Goal: Task Accomplishment & Management: Manage account settings

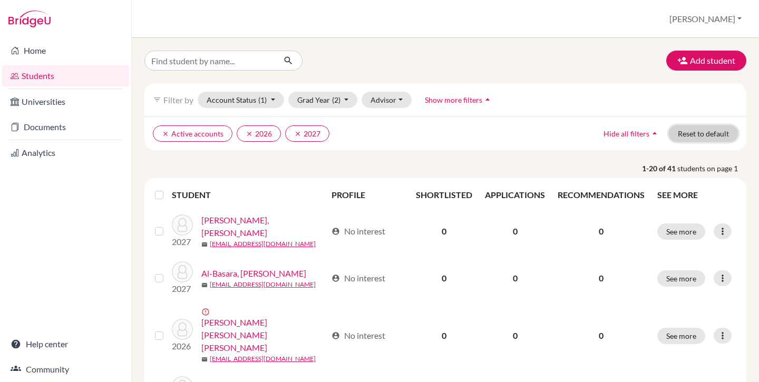
click at [706, 132] on button "Reset to default" at bounding box center [703, 133] width 69 height 16
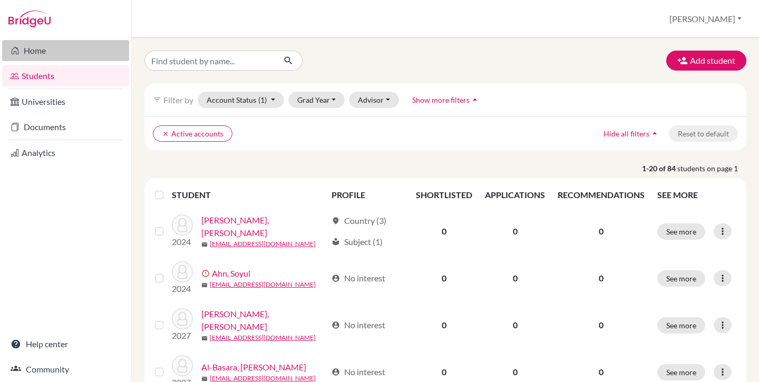
click at [53, 49] on link "Home" at bounding box center [65, 50] width 127 height 21
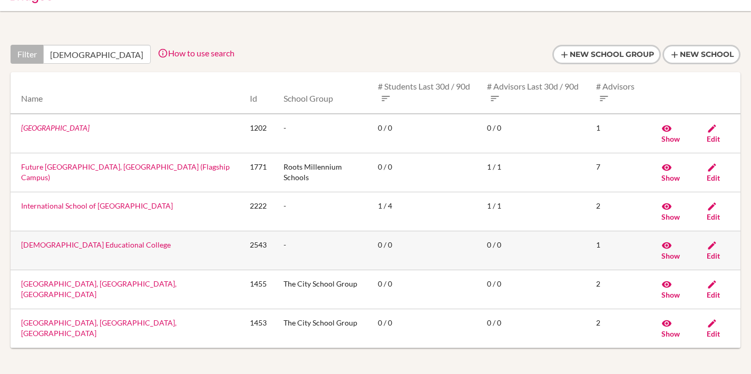
scroll to position [43, 0]
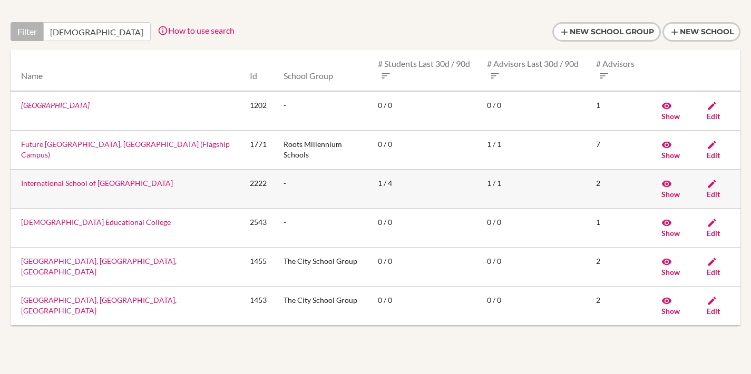
type input "islam"
click at [713, 183] on icon at bounding box center [712, 184] width 11 height 11
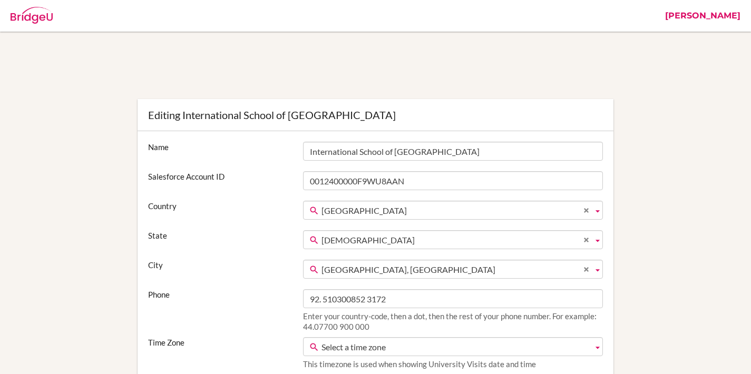
scroll to position [161, 0]
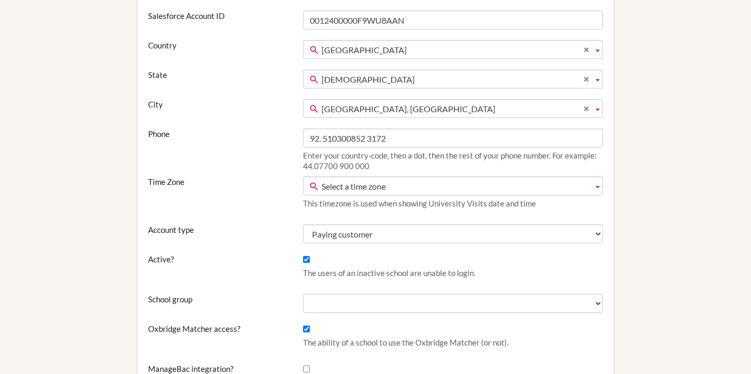
click at [360, 184] on span "Select a time zone" at bounding box center [454, 186] width 267 height 19
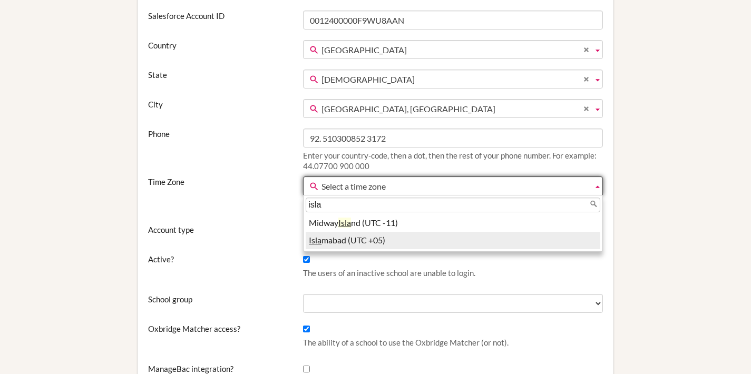
type input "isla"
click at [362, 236] on li "Isla mabad (UTC +05)" at bounding box center [453, 240] width 295 height 17
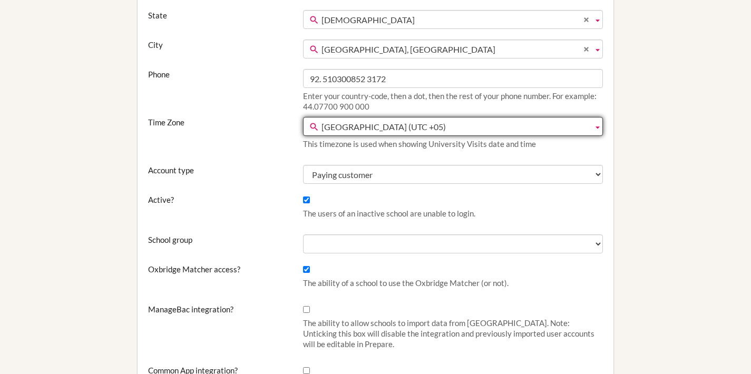
scroll to position [230, 0]
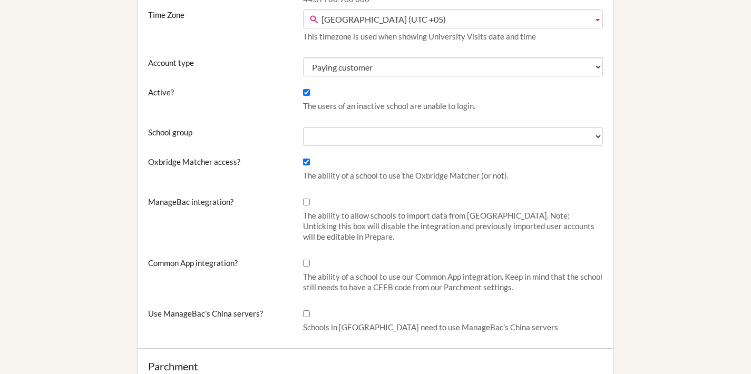
scroll to position [331, 0]
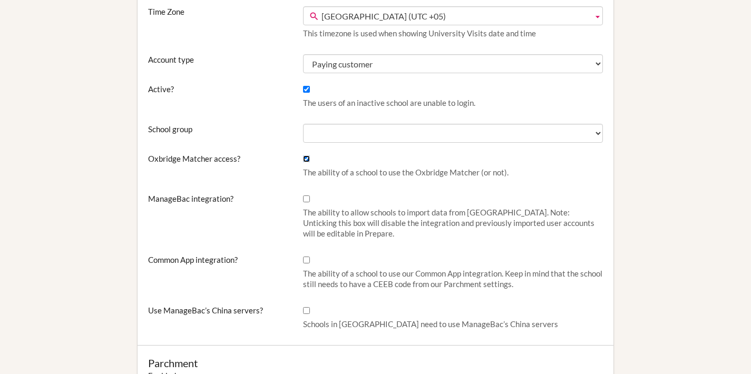
click at [307, 160] on input "Oxbridge Matcher access?" at bounding box center [306, 158] width 7 height 7
checkbox input "false"
click at [307, 201] on input "ManageBac integration?" at bounding box center [306, 199] width 7 height 7
checkbox input "true"
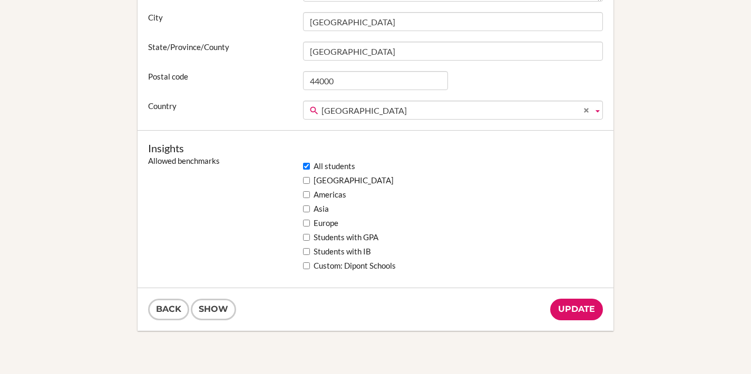
scroll to position [802, 0]
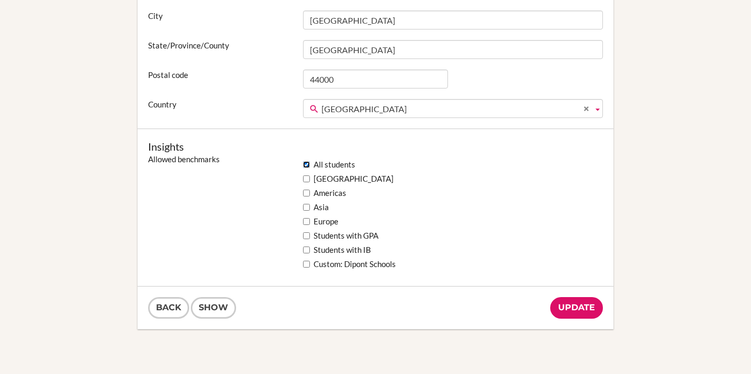
click at [306, 163] on input "All students" at bounding box center [306, 164] width 7 height 7
checkbox input "false"
click at [564, 305] on input "Update" at bounding box center [576, 308] width 53 height 22
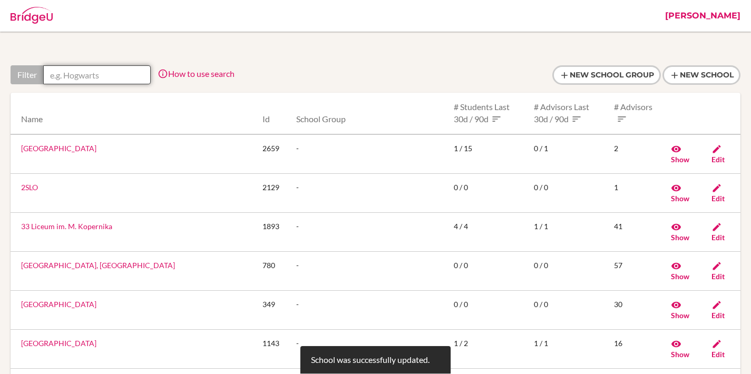
click at [102, 73] on input "text" at bounding box center [97, 74] width 108 height 19
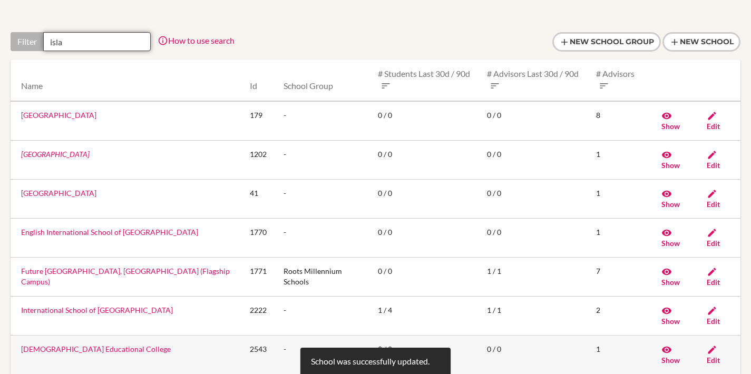
scroll to position [46, 0]
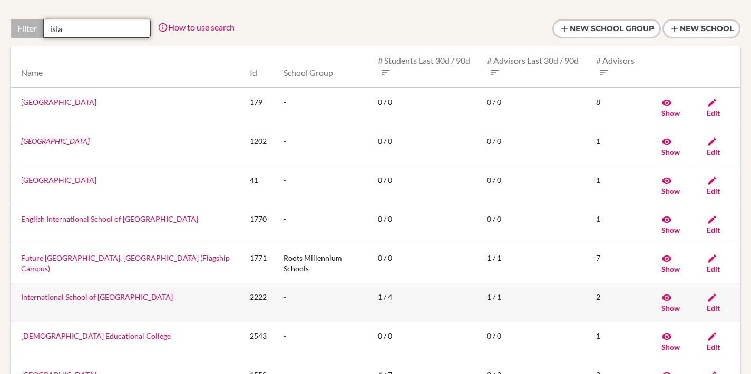
type input "isla"
click at [90, 297] on link "International School of Islamabad" at bounding box center [97, 296] width 152 height 9
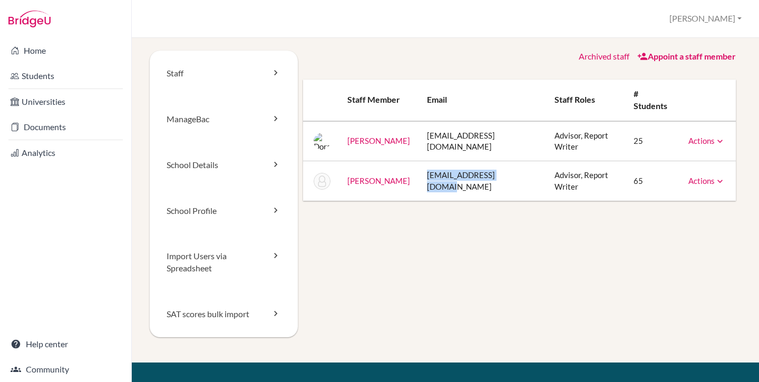
drag, startPoint x: 435, startPoint y: 182, endPoint x: 518, endPoint y: 181, distance: 83.3
click at [518, 181] on td "[EMAIL_ADDRESS][DOMAIN_NAME]" at bounding box center [482, 181] width 128 height 40
click at [516, 183] on td "jhallwood@isoi.edu.pk" at bounding box center [482, 181] width 128 height 40
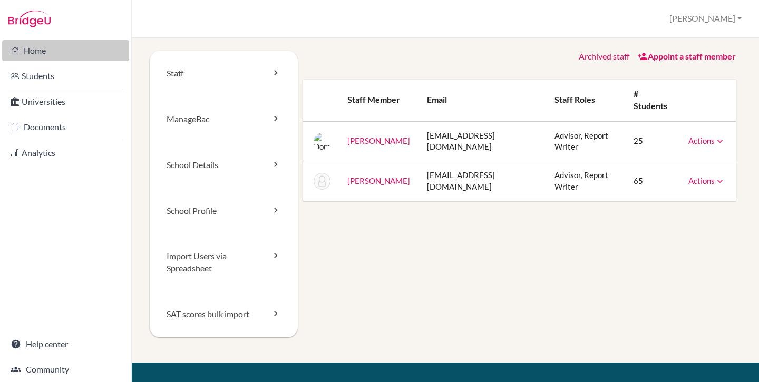
click at [30, 52] on link "Home" at bounding box center [65, 50] width 127 height 21
click at [221, 120] on link "ManageBac" at bounding box center [224, 119] width 148 height 46
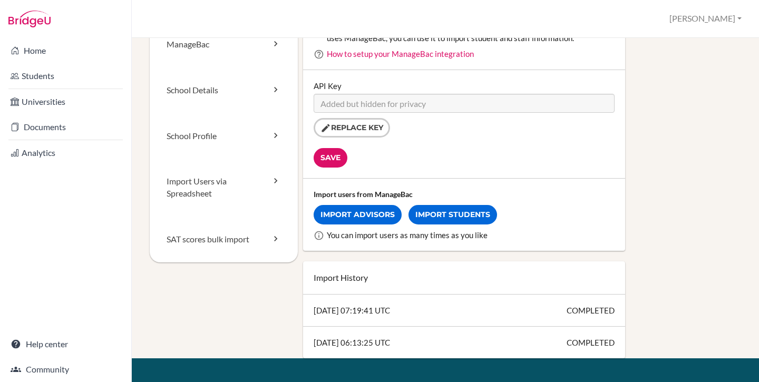
scroll to position [82, 0]
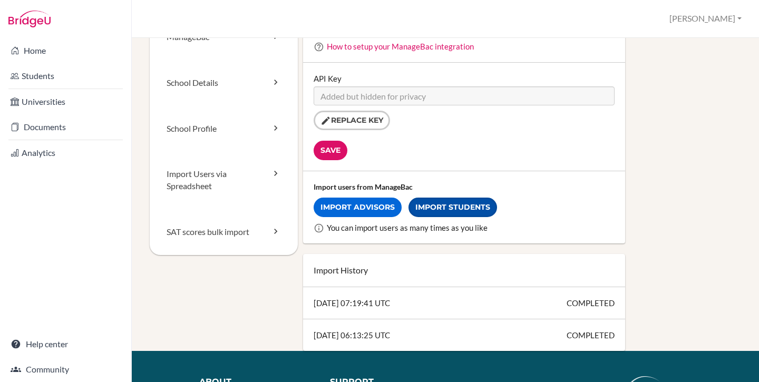
click at [453, 209] on link "Import Students" at bounding box center [452, 207] width 89 height 19
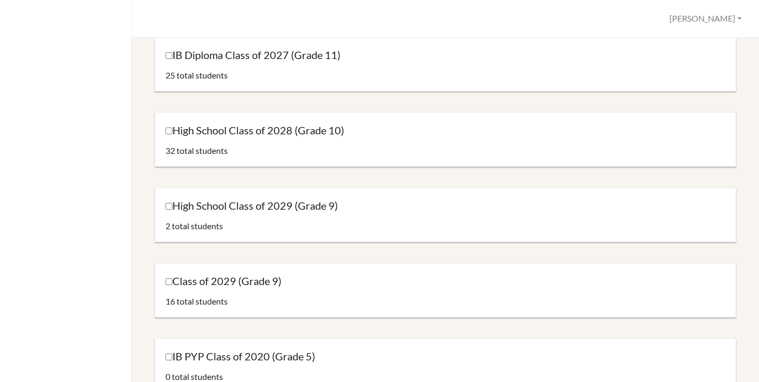
scroll to position [178, 0]
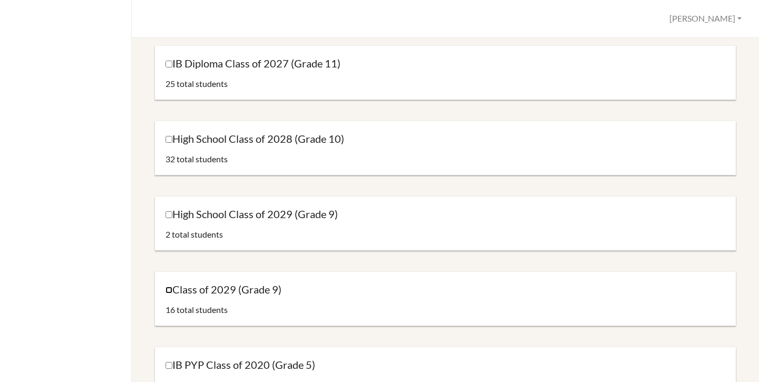
click at [169, 289] on input "Class of 2029 (Grade 9)" at bounding box center [168, 290] width 7 height 7
checkbox input "true"
click at [169, 214] on input "High School Class of 2029 (Grade 9)" at bounding box center [168, 214] width 7 height 7
checkbox input "true"
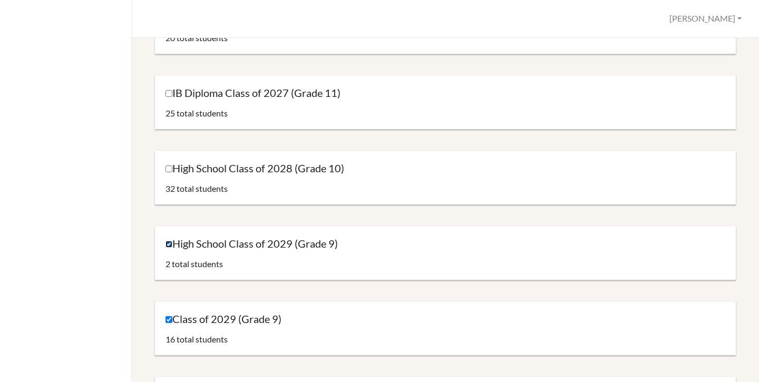
scroll to position [141, 0]
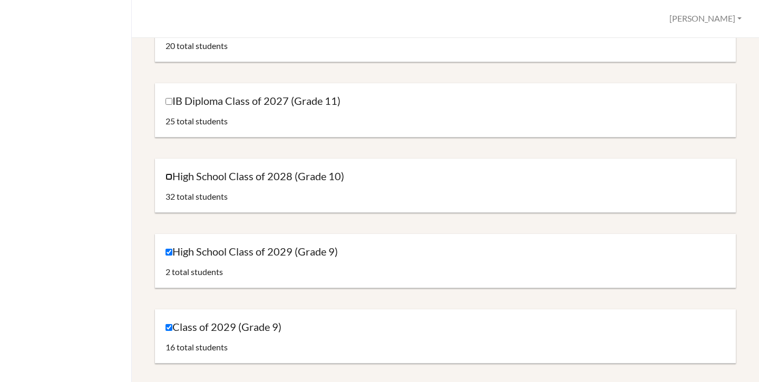
click at [169, 175] on input "High School Class of 2028 (Grade 10)" at bounding box center [168, 176] width 7 height 7
checkbox input "true"
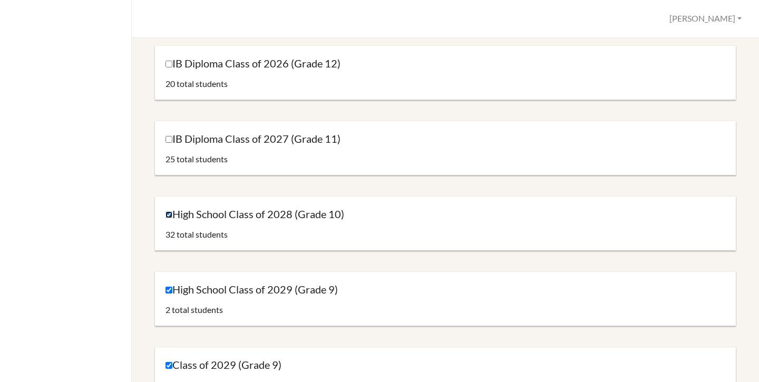
scroll to position [32, 0]
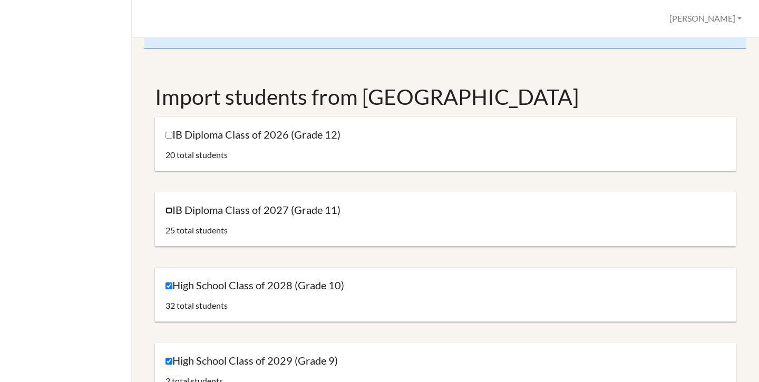
click at [168, 210] on input "IB Diploma Class of 2027 (Grade 11)" at bounding box center [168, 210] width 7 height 7
checkbox input "true"
click at [169, 136] on input "IB Diploma Class of 2026 (Grade 12)" at bounding box center [168, 135] width 7 height 7
checkbox input "true"
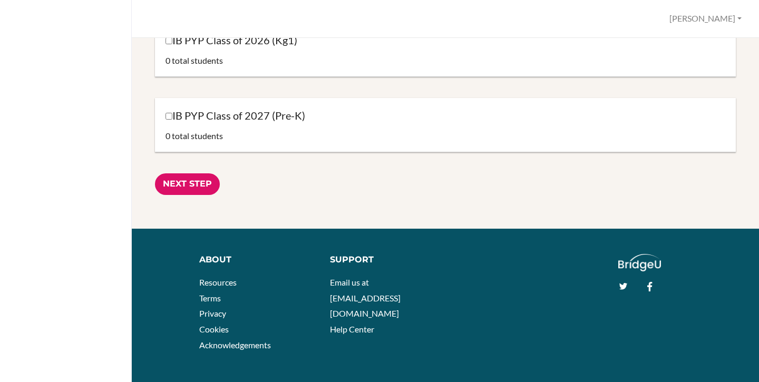
scroll to position [973, 0]
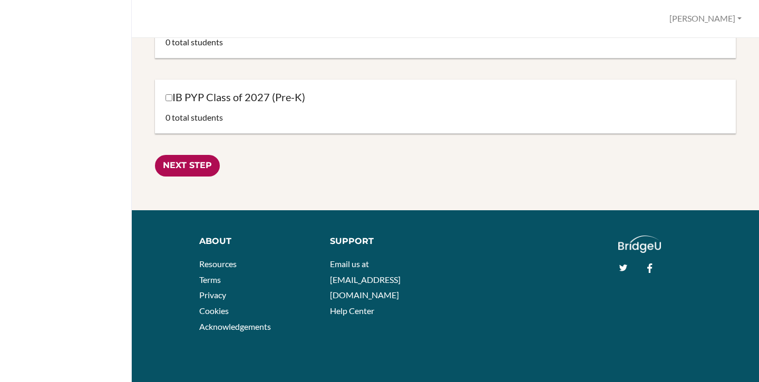
click at [194, 168] on input "Next Step" at bounding box center [187, 166] width 65 height 22
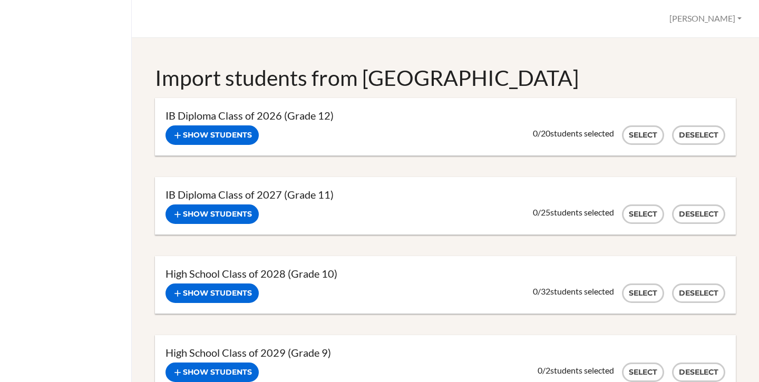
scroll to position [57, 0]
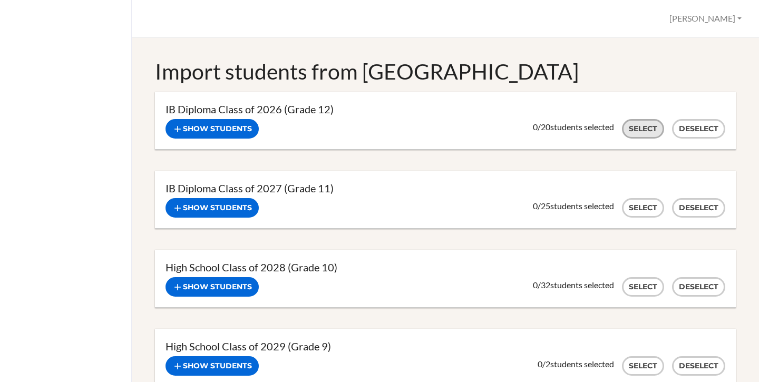
click at [639, 125] on button "Select" at bounding box center [643, 128] width 42 height 19
click at [638, 207] on button "Select" at bounding box center [643, 207] width 42 height 19
click at [643, 291] on button "Select" at bounding box center [643, 286] width 42 height 19
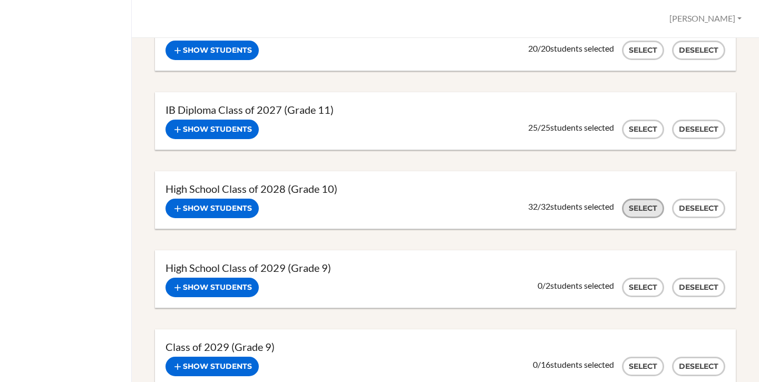
scroll to position [136, 0]
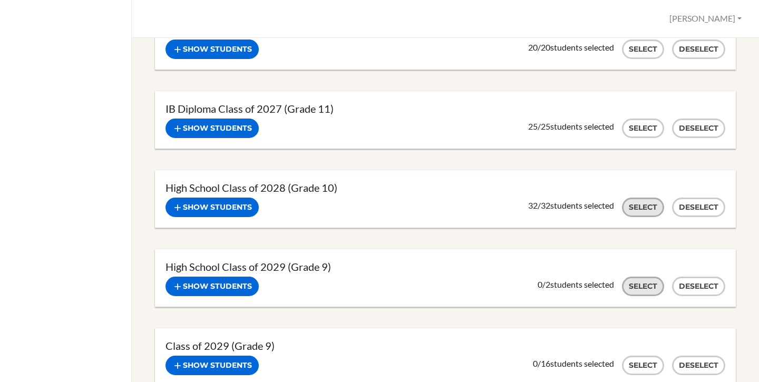
click at [643, 291] on button "Select" at bounding box center [643, 286] width 42 height 19
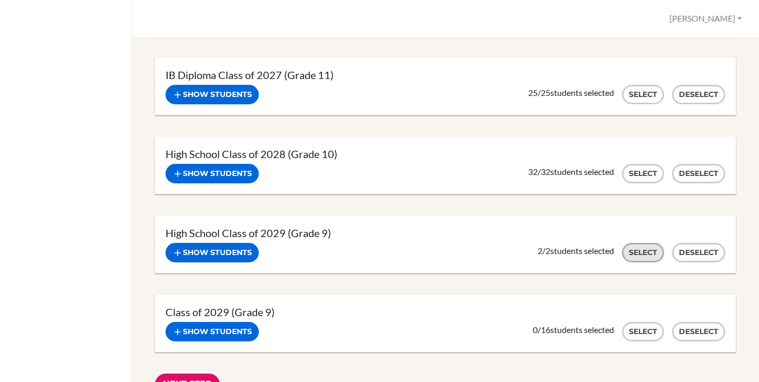
scroll to position [172, 0]
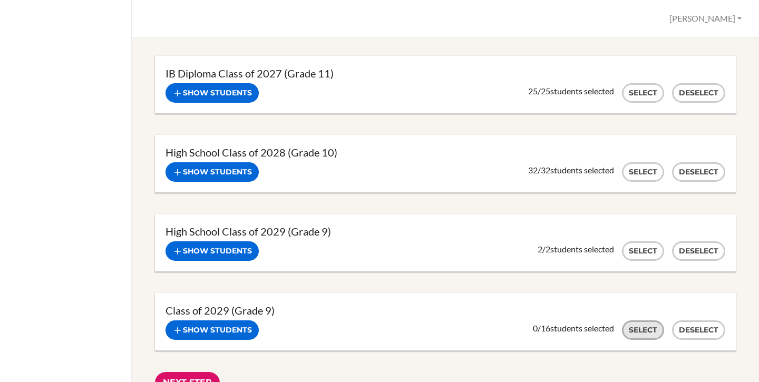
click at [633, 322] on button "Select" at bounding box center [643, 329] width 42 height 19
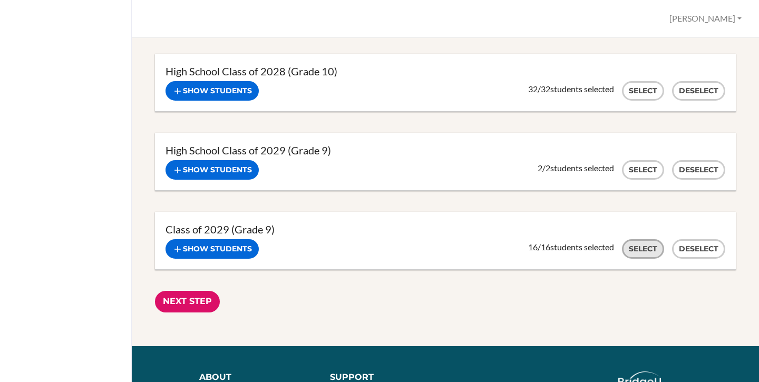
scroll to position [258, 0]
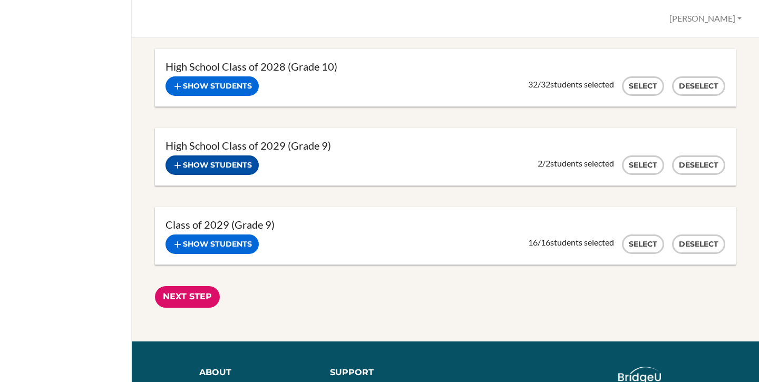
click at [223, 167] on button "Show students" at bounding box center [211, 164] width 93 height 19
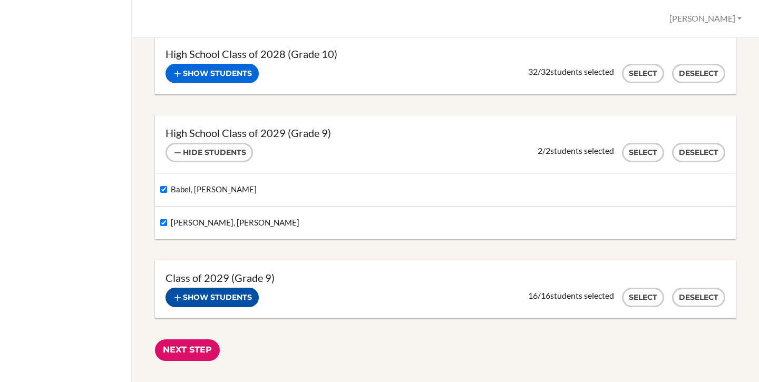
scroll to position [284, 0]
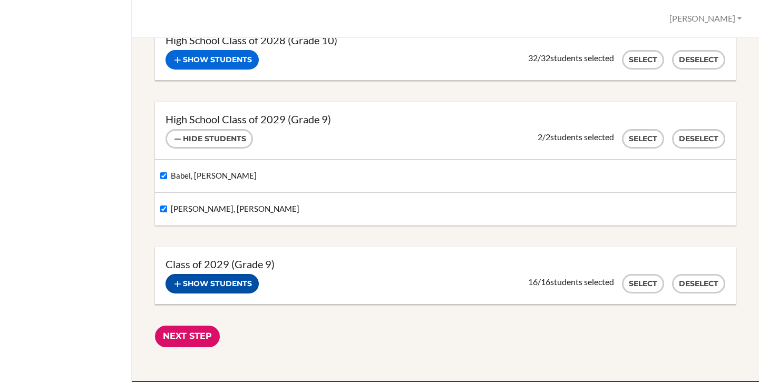
click at [246, 285] on button "Show students" at bounding box center [211, 283] width 93 height 19
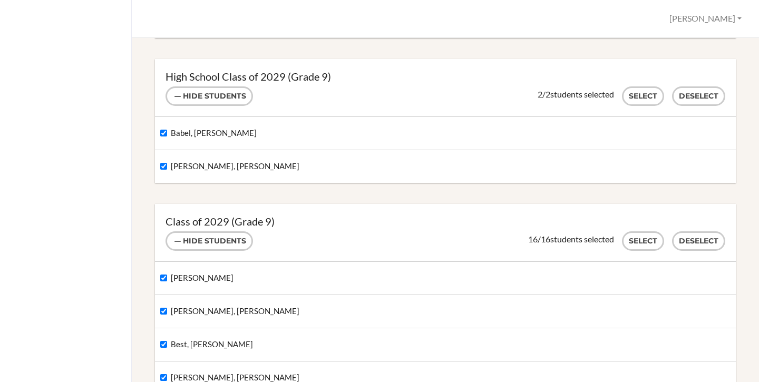
scroll to position [326, 0]
click at [215, 245] on button "Hide students" at bounding box center [208, 241] width 87 height 19
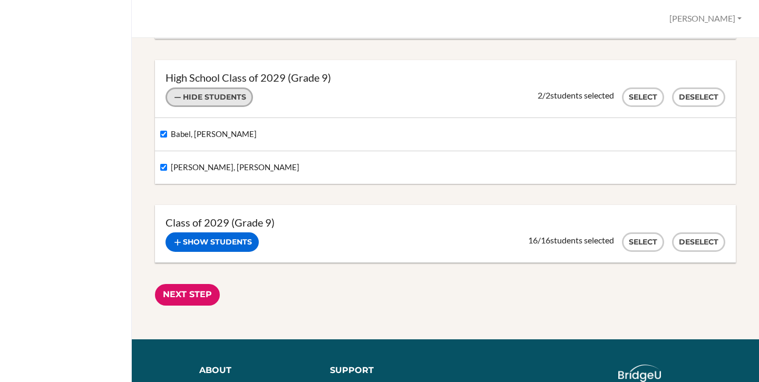
click at [204, 101] on button "Hide students" at bounding box center [208, 96] width 87 height 19
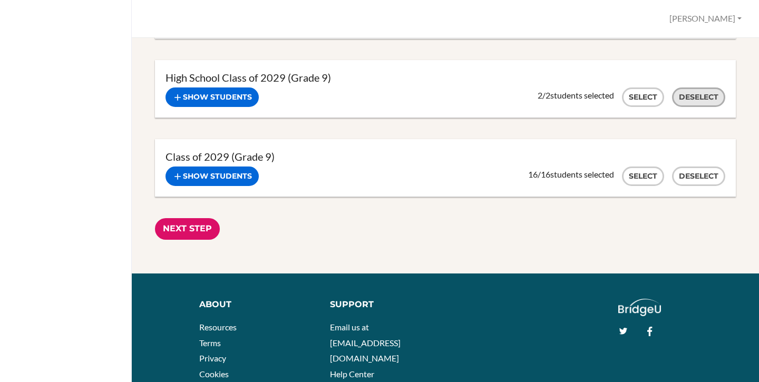
click at [692, 97] on button "Deselect" at bounding box center [698, 96] width 53 height 19
click at [695, 175] on button "Deselect" at bounding box center [698, 176] width 53 height 19
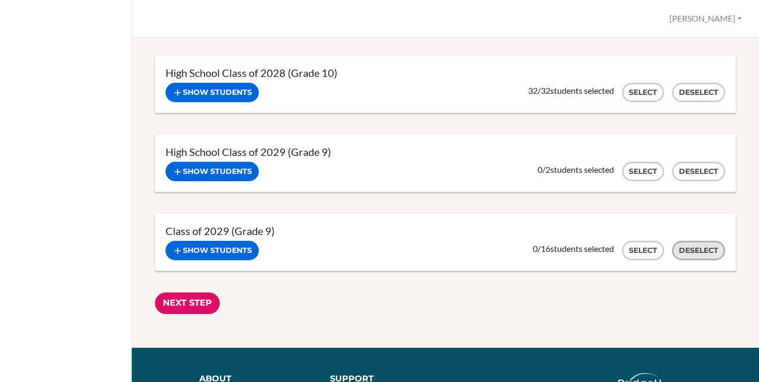
scroll to position [295, 0]
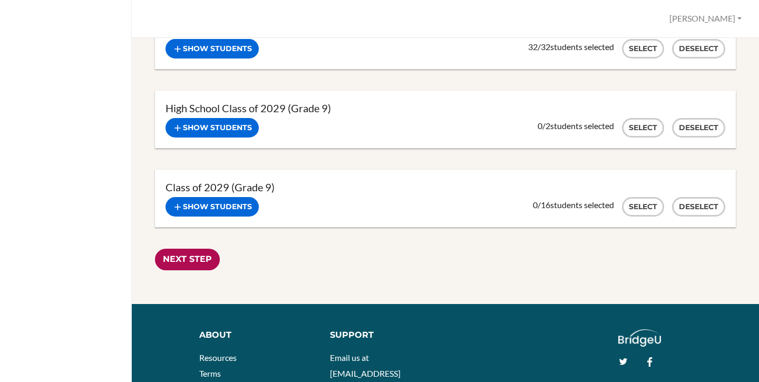
click at [188, 261] on input "Next Step" at bounding box center [187, 260] width 65 height 22
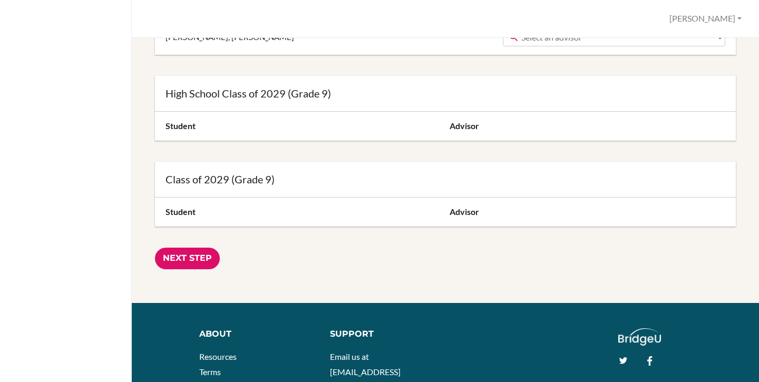
scroll to position [3185, 0]
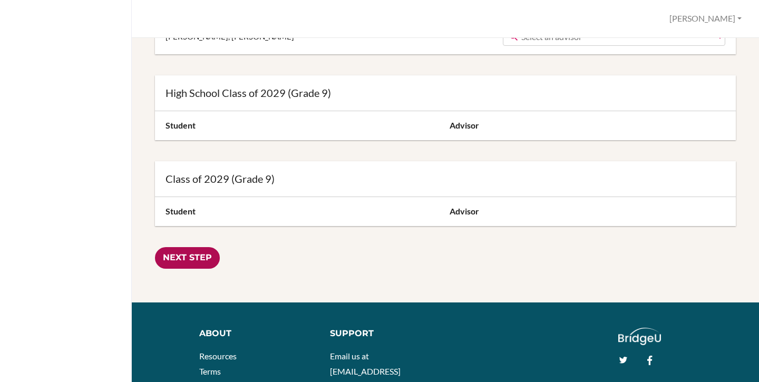
click at [183, 260] on input "Next Step" at bounding box center [187, 258] width 65 height 22
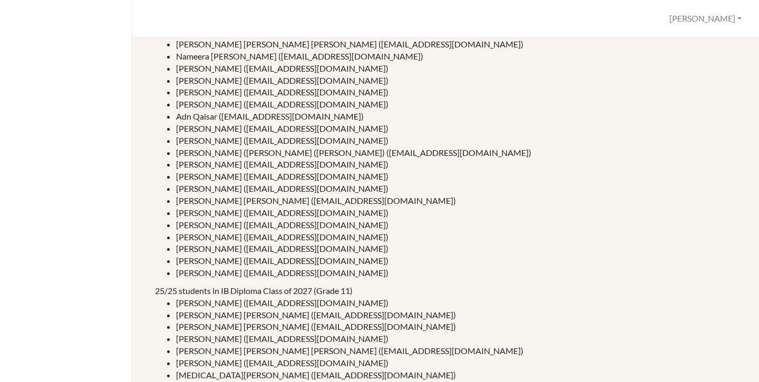
scroll to position [71, 0]
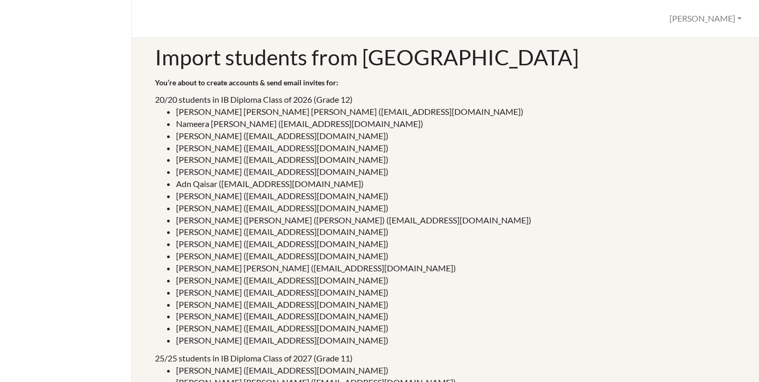
drag, startPoint x: 152, startPoint y: 99, endPoint x: 173, endPoint y: 100, distance: 21.7
drag, startPoint x: 173, startPoint y: 100, endPoint x: 203, endPoint y: 104, distance: 29.7
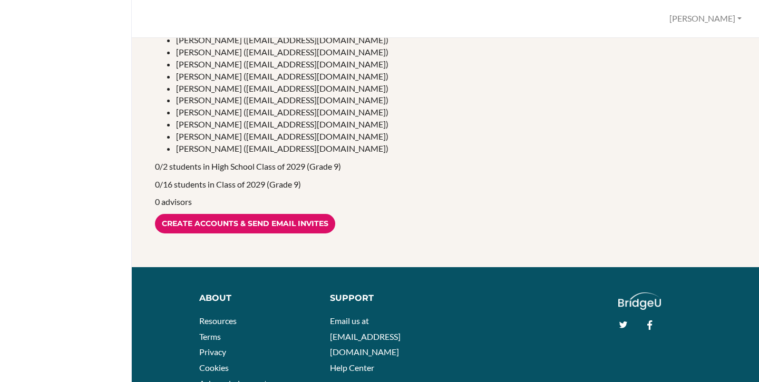
scroll to position [1008, 0]
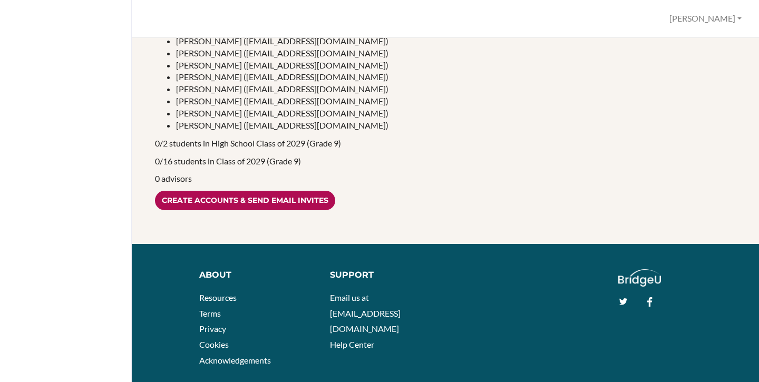
click at [226, 199] on input "Create accounts & send email invites" at bounding box center [245, 200] width 180 height 19
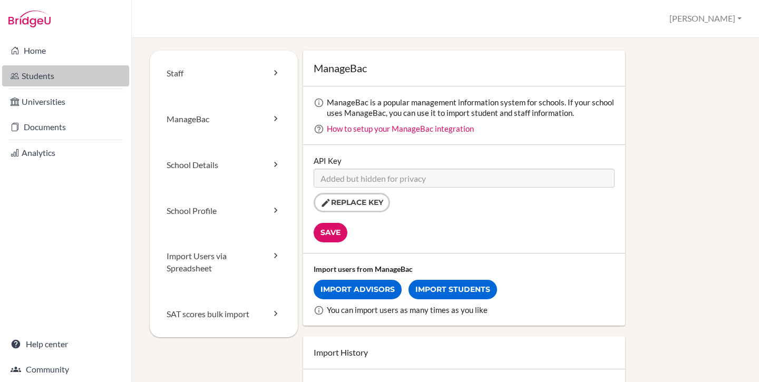
click at [61, 77] on link "Students" at bounding box center [65, 75] width 127 height 21
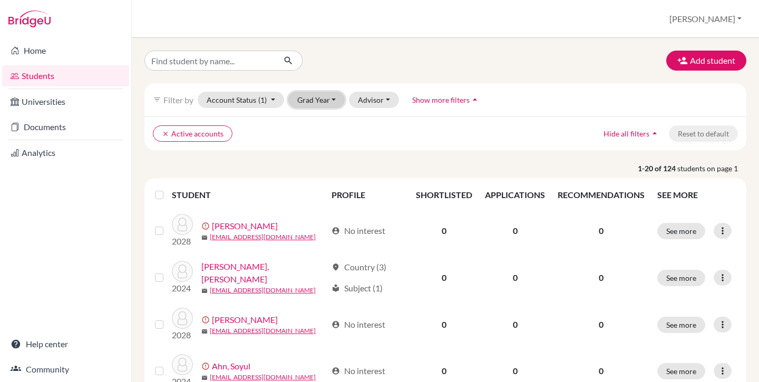
click at [314, 99] on button "Grad Year" at bounding box center [316, 100] width 57 height 16
click at [320, 154] on span "2026" at bounding box center [310, 156] width 19 height 13
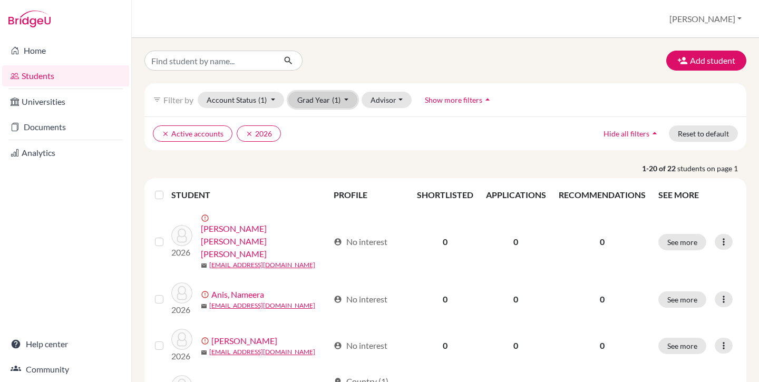
click at [325, 102] on button "Grad Year (1)" at bounding box center [323, 100] width 70 height 16
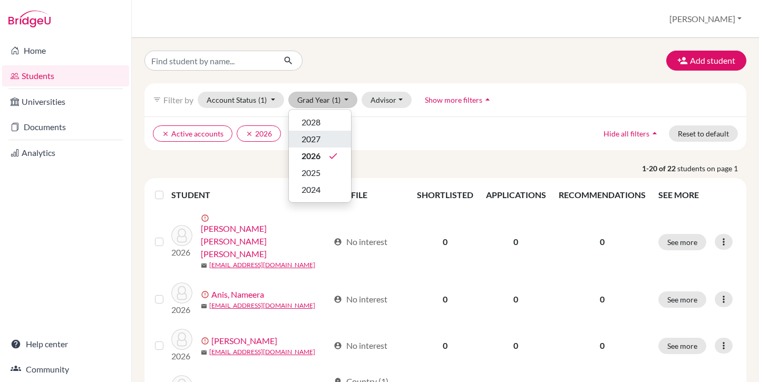
click at [324, 141] on div "2027" at bounding box center [319, 139] width 37 height 13
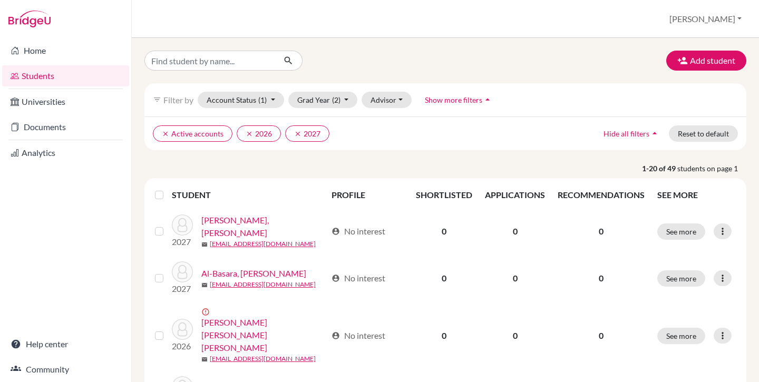
click at [323, 108] on div "filter_list Filter by Account Status (1) Active accounts done Archived accounts…" at bounding box center [445, 99] width 602 height 33
click at [323, 103] on button "Grad Year (2)" at bounding box center [323, 100] width 70 height 16
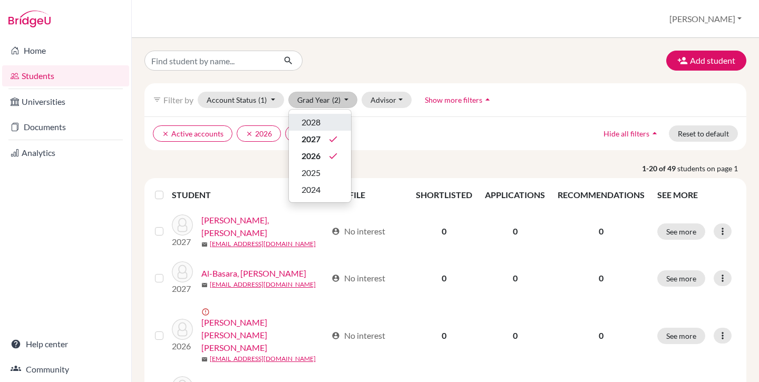
click at [322, 116] on div "2028" at bounding box center [319, 122] width 37 height 13
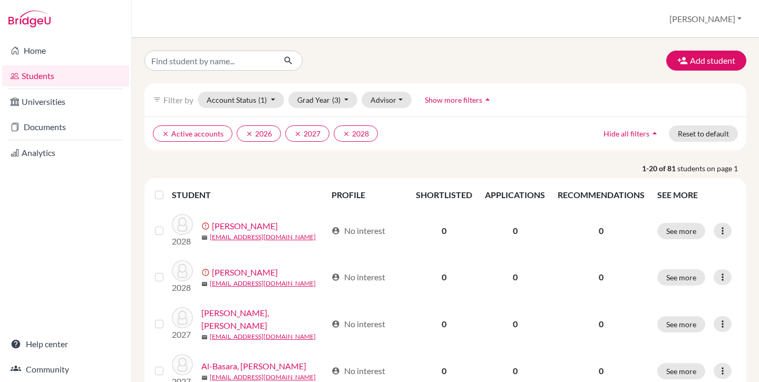
click at [168, 189] on label at bounding box center [168, 189] width 0 height 0
click at [0, 0] on input "checkbox" at bounding box center [0, 0] width 0 height 0
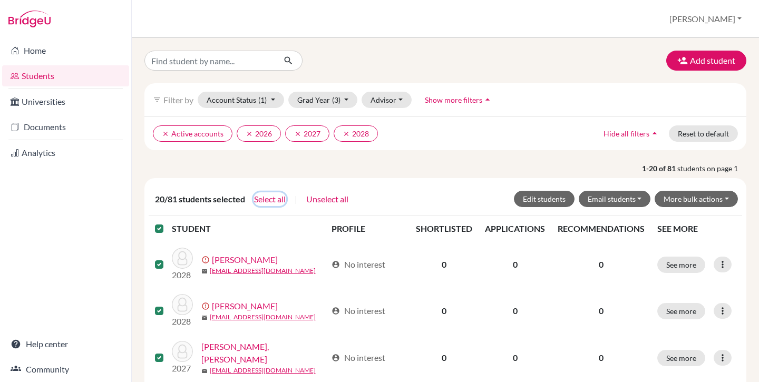
click at [263, 199] on button "Select all" at bounding box center [269, 199] width 33 height 14
click at [533, 198] on button "Edit students" at bounding box center [544, 199] width 61 height 16
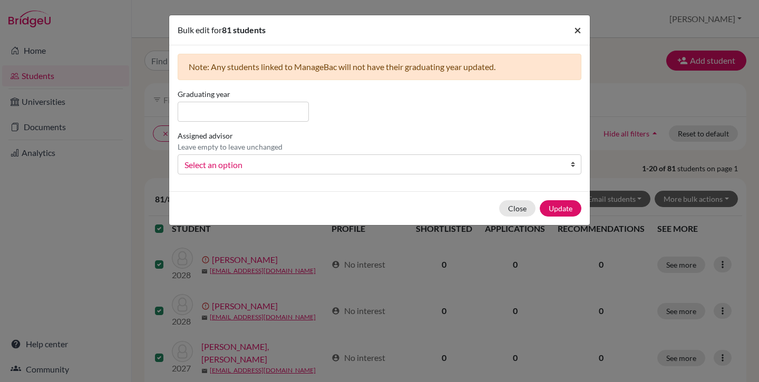
click at [574, 29] on span "×" at bounding box center [577, 29] width 7 height 15
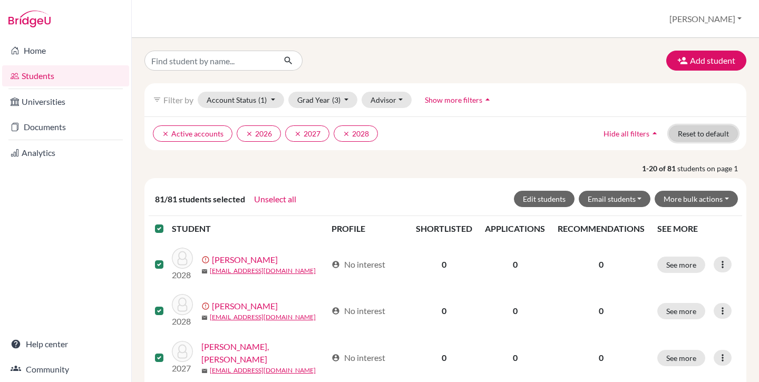
click at [685, 138] on button "Reset to default" at bounding box center [703, 133] width 69 height 16
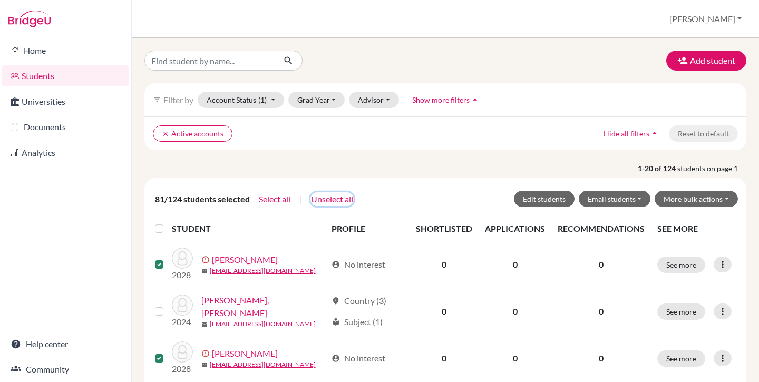
click at [324, 200] on button "Unselect all" at bounding box center [331, 199] width 43 height 14
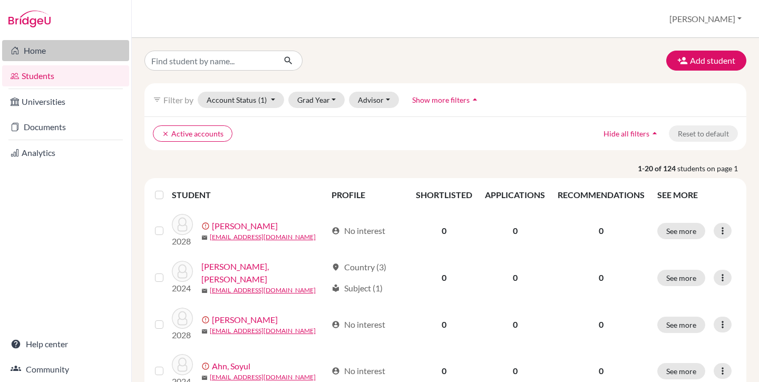
click at [60, 55] on link "Home" at bounding box center [65, 50] width 127 height 21
click at [50, 53] on link "Home" at bounding box center [65, 50] width 127 height 21
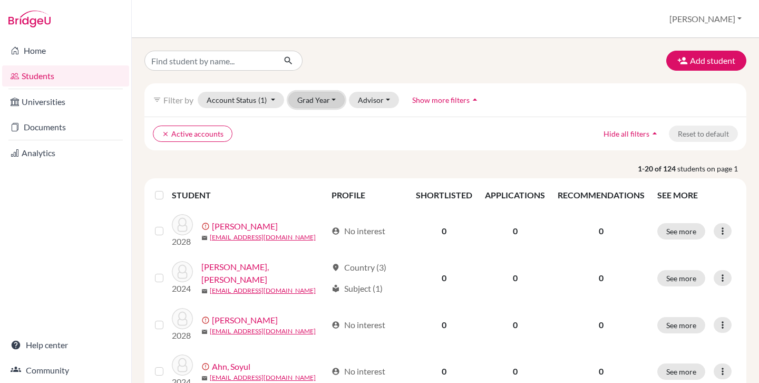
click at [317, 104] on button "Grad Year" at bounding box center [316, 100] width 57 height 16
click at [328, 157] on div "2026" at bounding box center [319, 156] width 37 height 13
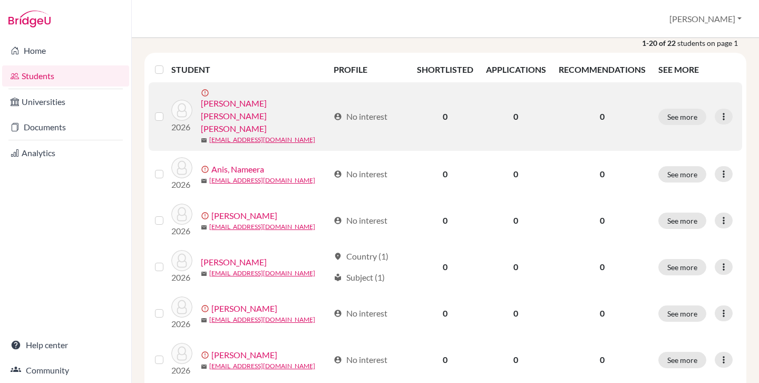
scroll to position [126, 0]
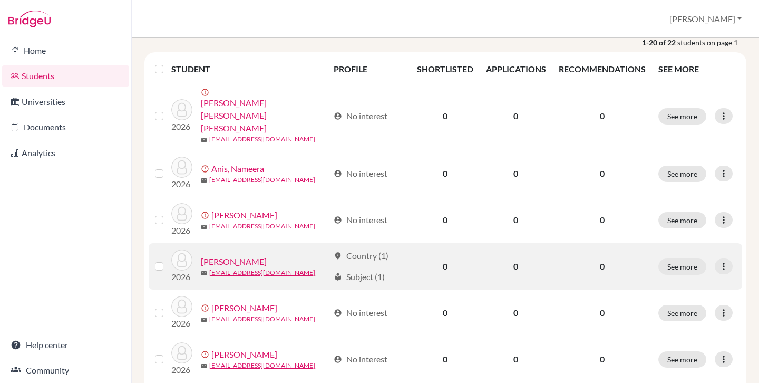
click at [229, 255] on link "[PERSON_NAME]" at bounding box center [234, 261] width 66 height 13
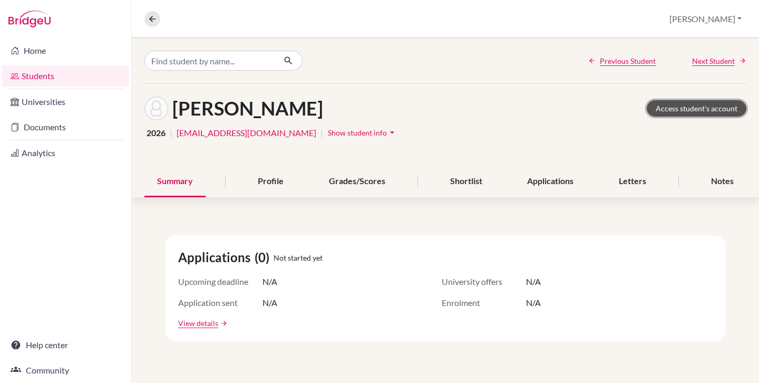
click at [702, 109] on link "Access student's account" at bounding box center [697, 108] width 100 height 16
click at [53, 76] on link "Students" at bounding box center [65, 75] width 127 height 21
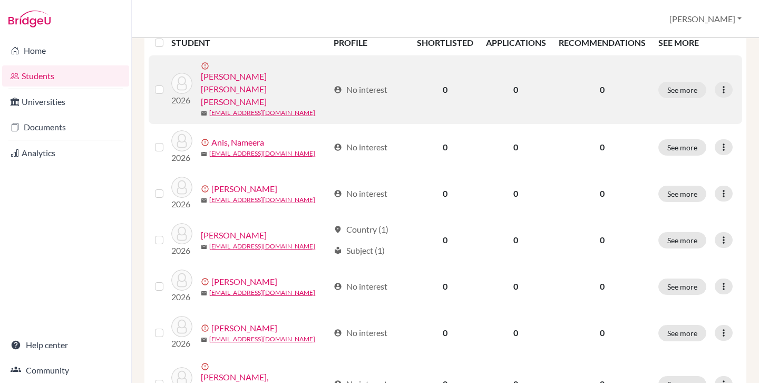
scroll to position [159, 0]
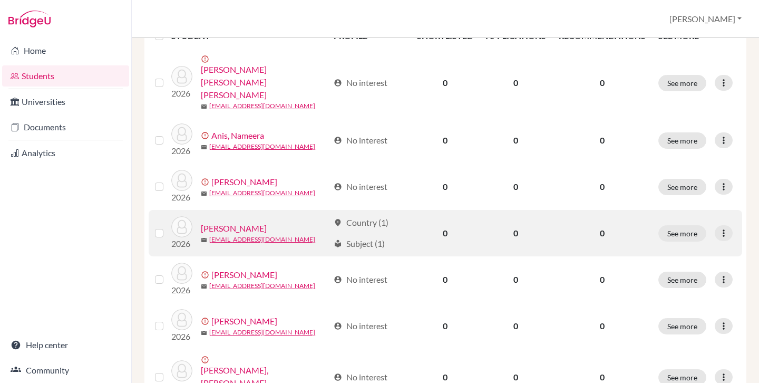
click at [168, 227] on label at bounding box center [168, 227] width 0 height 0
click at [0, 0] on input "checkbox" at bounding box center [0, 0] width 0 height 0
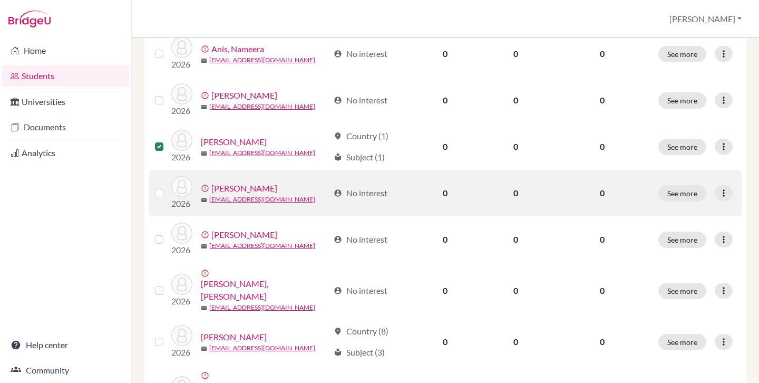
scroll to position [280, 0]
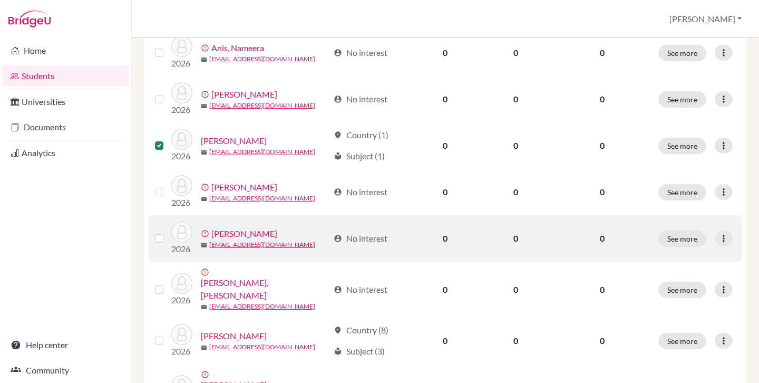
click at [168, 232] on label at bounding box center [168, 232] width 0 height 0
click at [0, 0] on input "checkbox" at bounding box center [0, 0] width 0 height 0
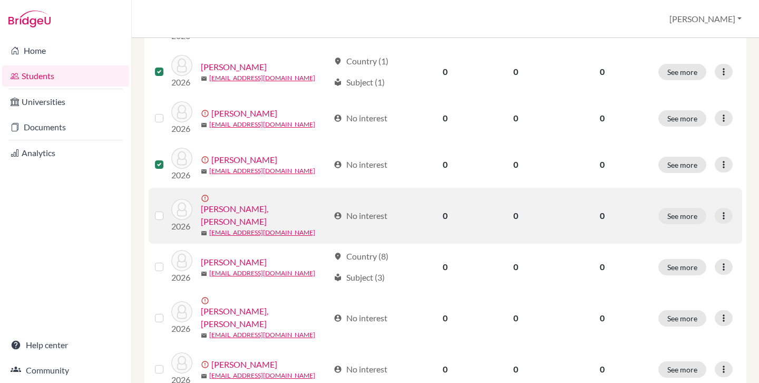
scroll to position [348, 0]
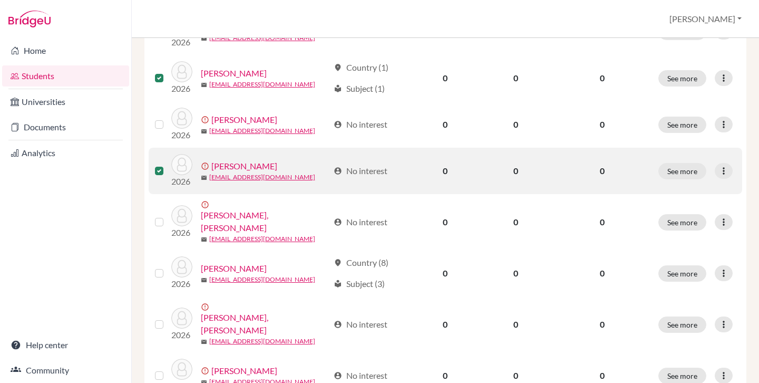
click at [168, 164] on label at bounding box center [168, 164] width 0 height 0
click at [0, 0] on input "checkbox" at bounding box center [0, 0] width 0 height 0
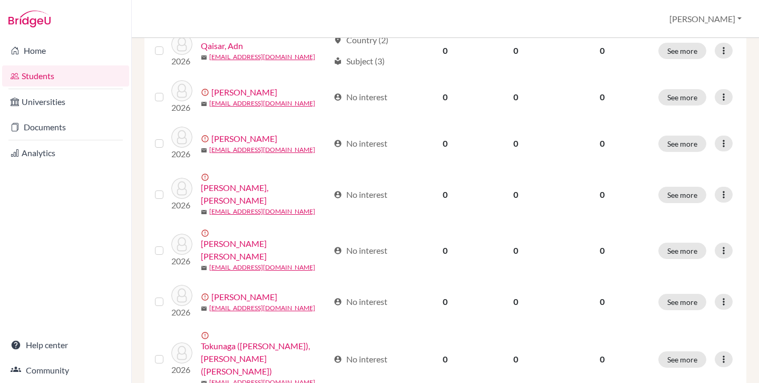
scroll to position [838, 0]
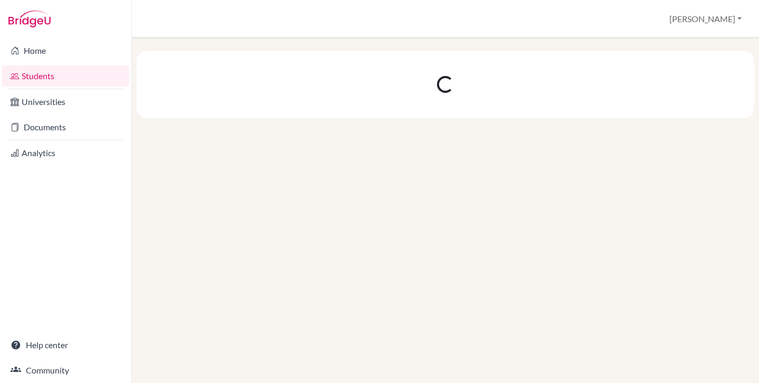
scroll to position [0, 0]
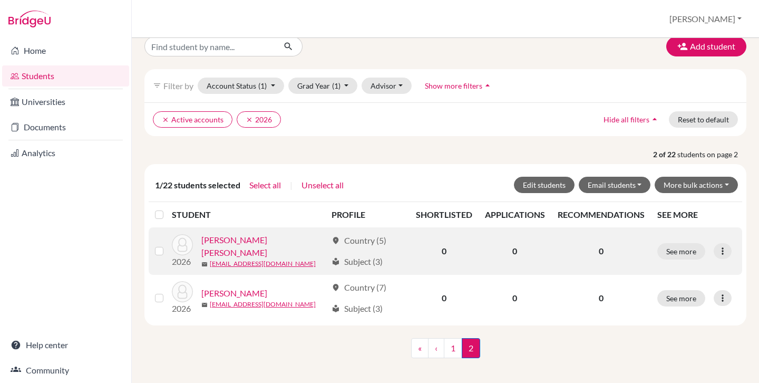
scroll to position [22, 0]
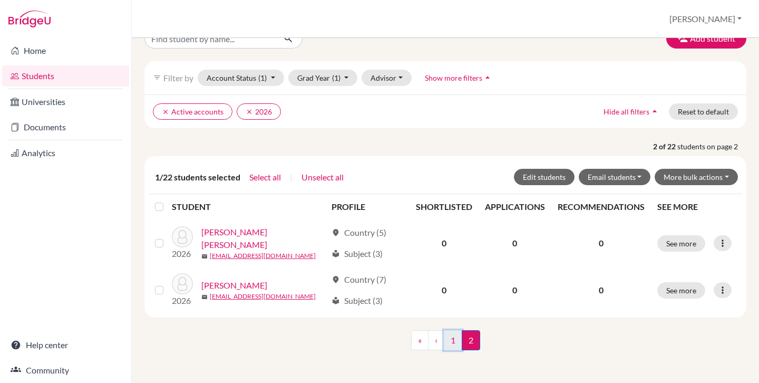
click at [454, 338] on link "1" at bounding box center [453, 340] width 18 height 20
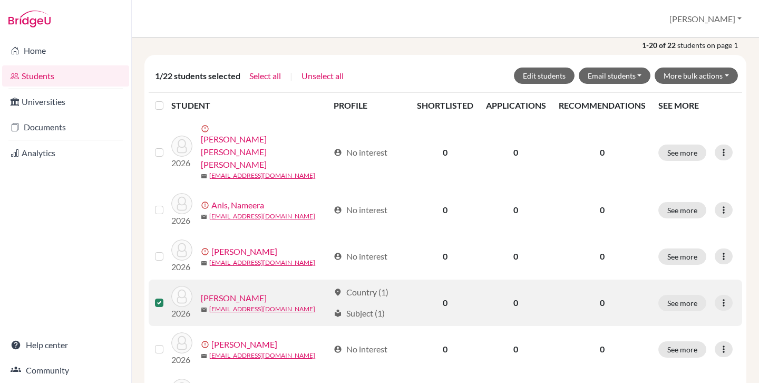
scroll to position [120, 0]
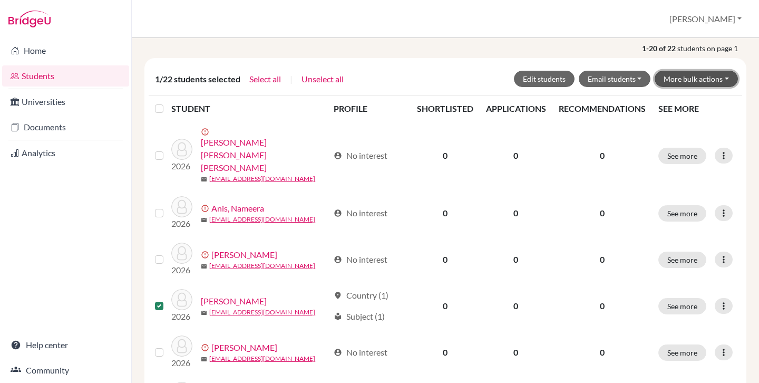
click at [691, 79] on button "More bulk actions" at bounding box center [696, 79] width 83 height 16
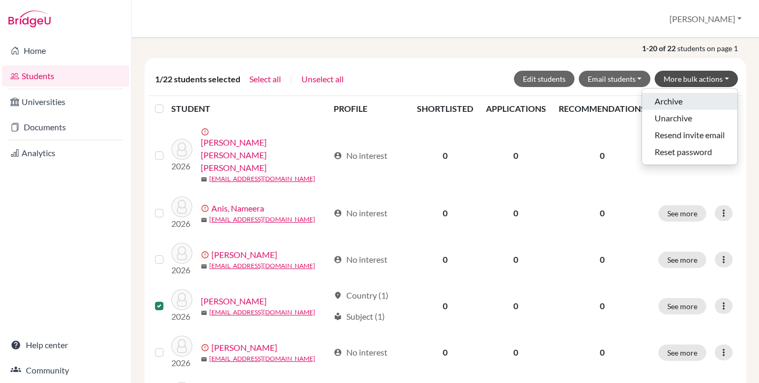
click at [677, 98] on button "Archive" at bounding box center [689, 101] width 95 height 17
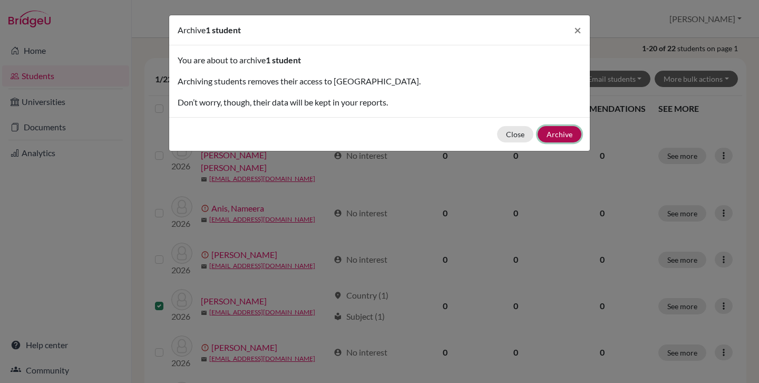
click at [554, 129] on button "Archive" at bounding box center [560, 134] width 44 height 16
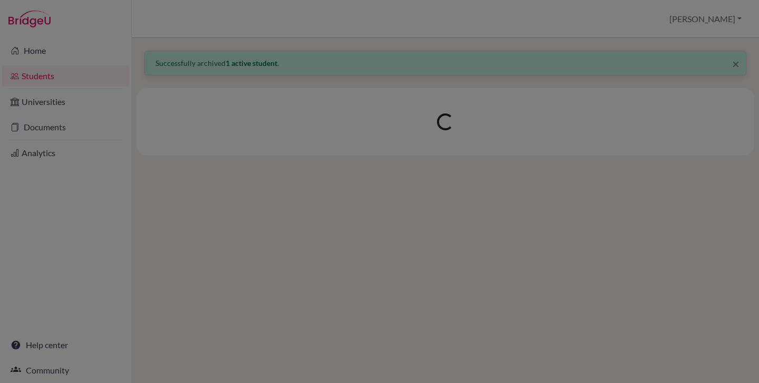
scroll to position [0, 0]
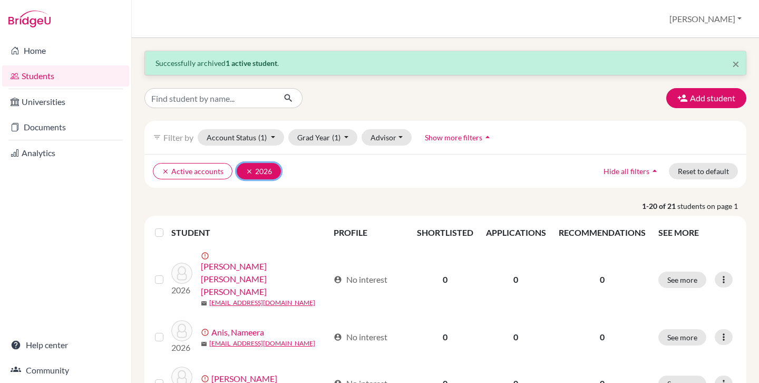
click at [248, 172] on icon "clear" at bounding box center [249, 171] width 7 height 7
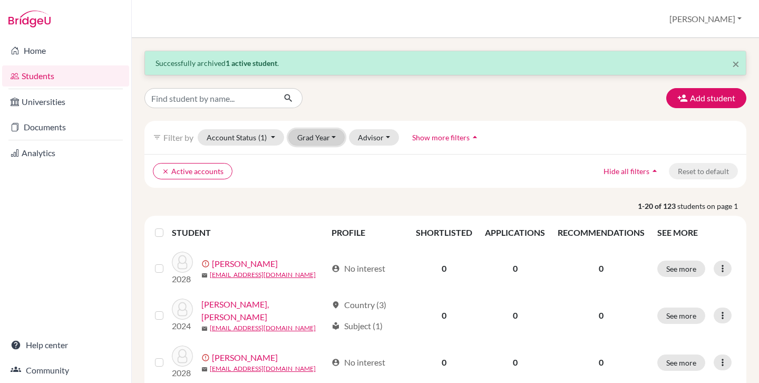
click at [304, 137] on button "Grad Year" at bounding box center [316, 137] width 57 height 16
click at [313, 171] on span "2027" at bounding box center [310, 176] width 19 height 13
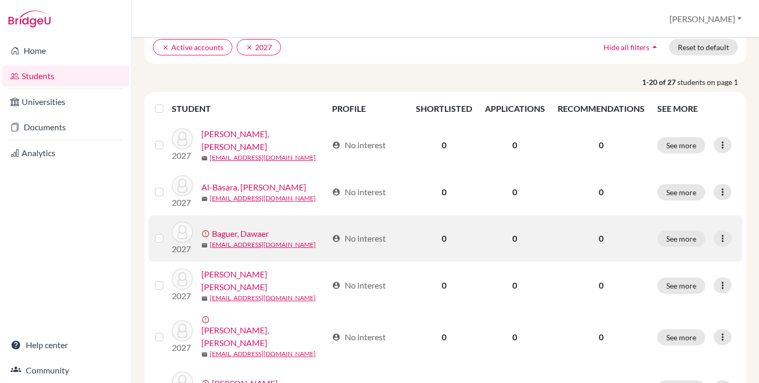
scroll to position [125, 0]
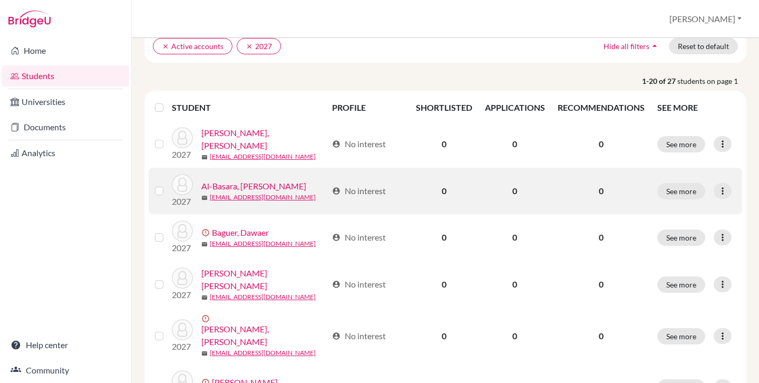
click at [168, 184] on label at bounding box center [168, 184] width 0 height 0
click at [0, 0] on input "checkbox" at bounding box center [0, 0] width 0 height 0
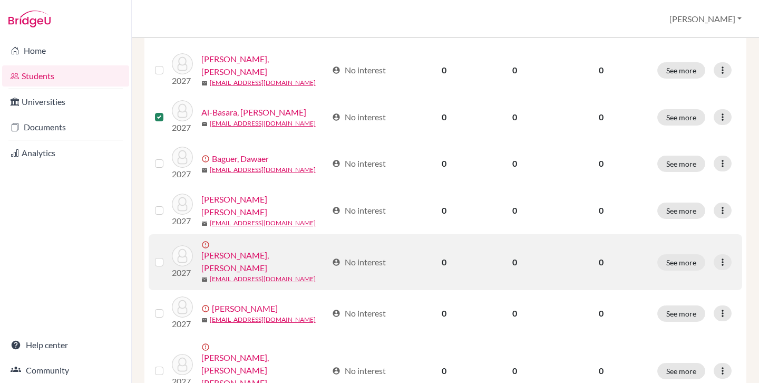
scroll to position [226, 0]
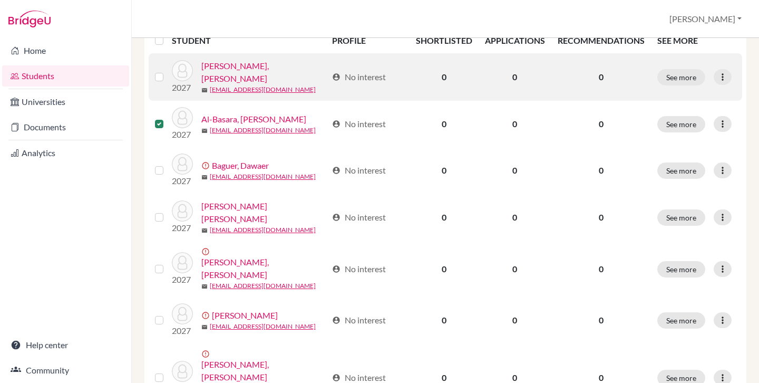
click at [168, 71] on label at bounding box center [168, 71] width 0 height 0
click at [0, 0] on input "checkbox" at bounding box center [0, 0] width 0 height 0
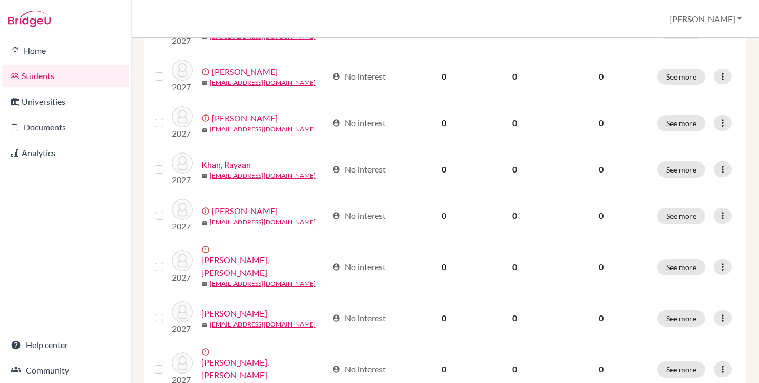
scroll to position [749, 0]
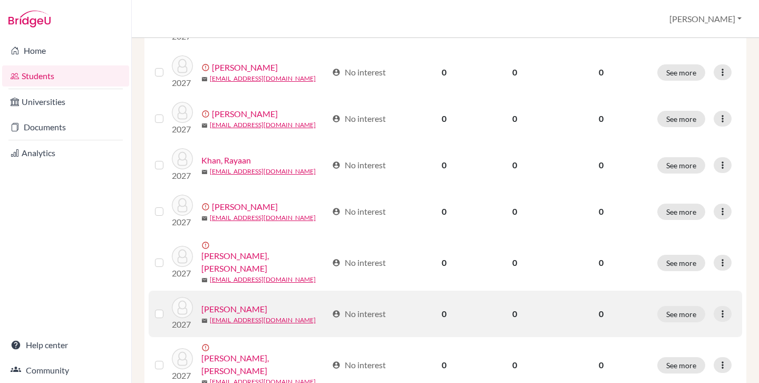
click at [168, 307] on label at bounding box center [168, 307] width 0 height 0
click at [0, 0] on input "checkbox" at bounding box center [0, 0] width 0 height 0
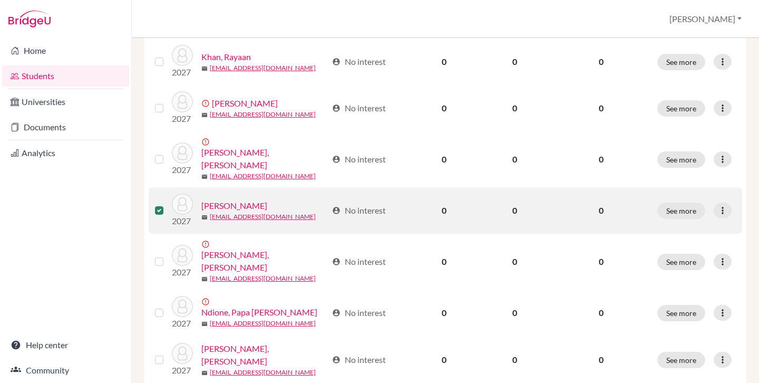
scroll to position [866, 0]
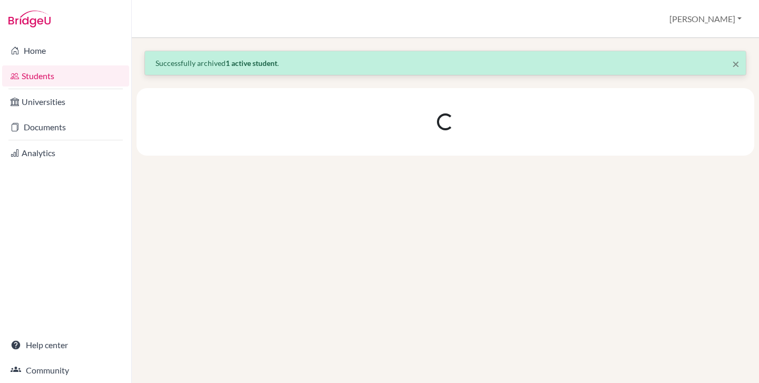
scroll to position [0, 0]
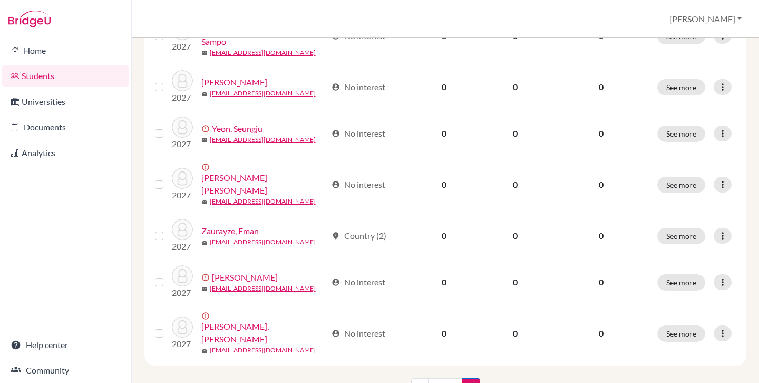
scroll to position [274, 0]
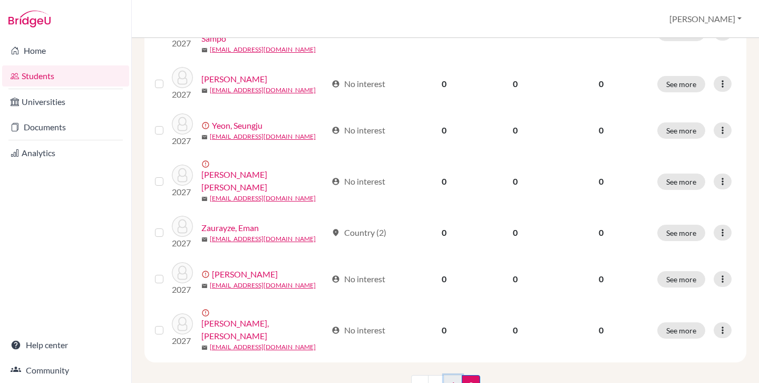
click at [458, 375] on link "1" at bounding box center [453, 385] width 18 height 20
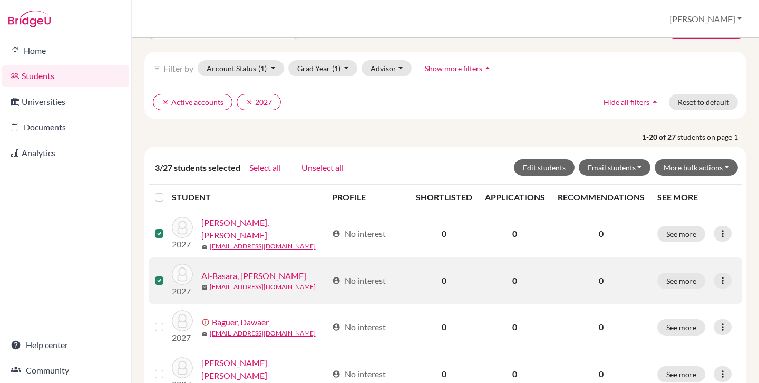
scroll to position [59, 0]
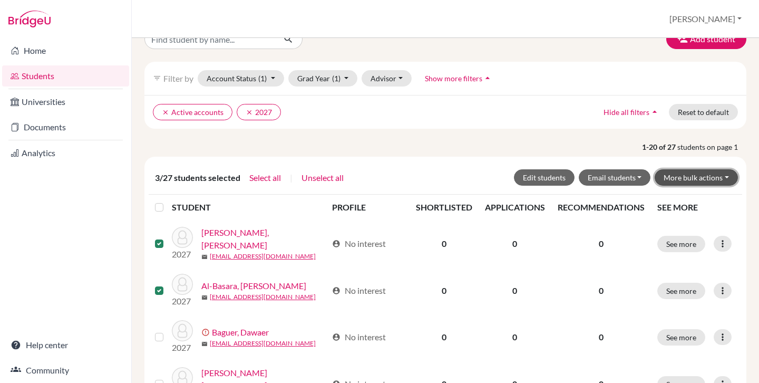
click at [683, 179] on button "More bulk actions" at bounding box center [696, 177] width 83 height 16
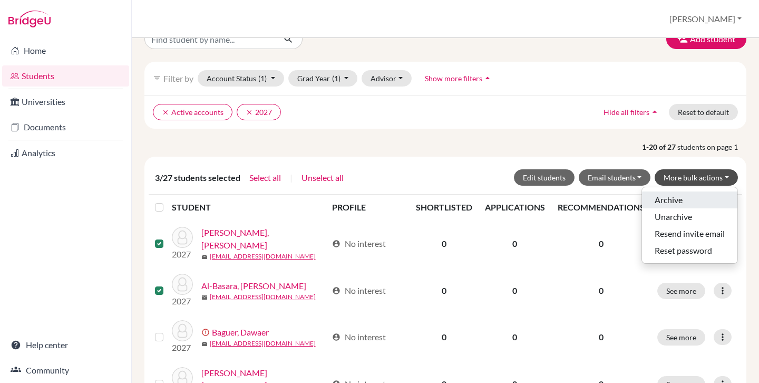
click at [674, 194] on button "Archive" at bounding box center [689, 199] width 95 height 17
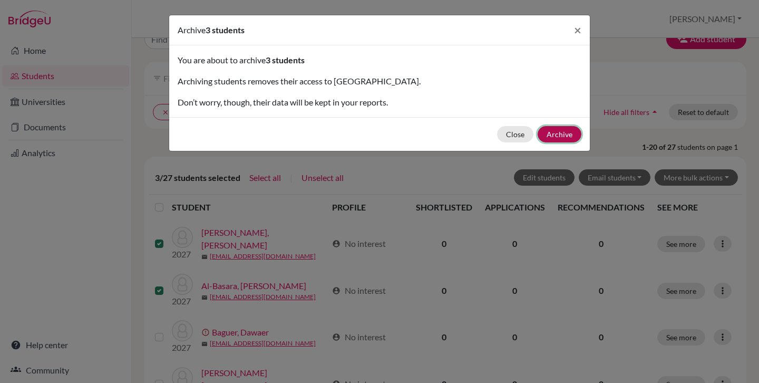
click at [565, 135] on button "Archive" at bounding box center [560, 134] width 44 height 16
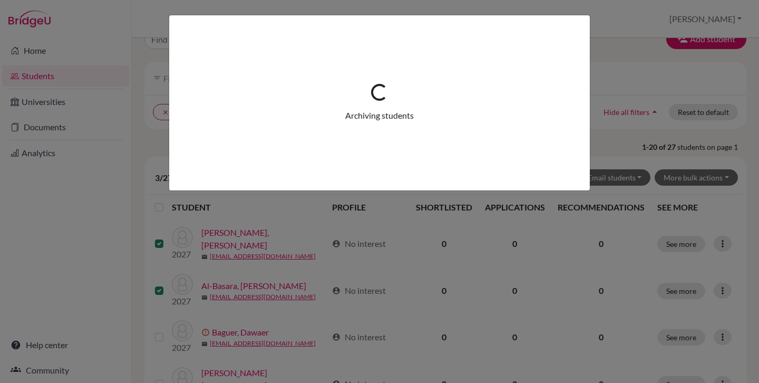
scroll to position [0, 0]
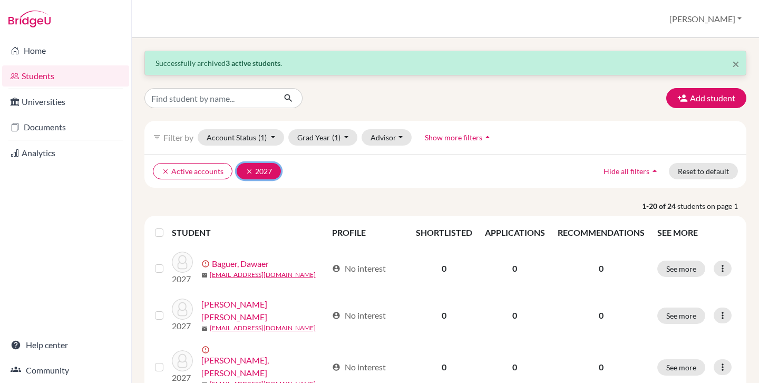
click at [248, 172] on icon "clear" at bounding box center [249, 171] width 7 height 7
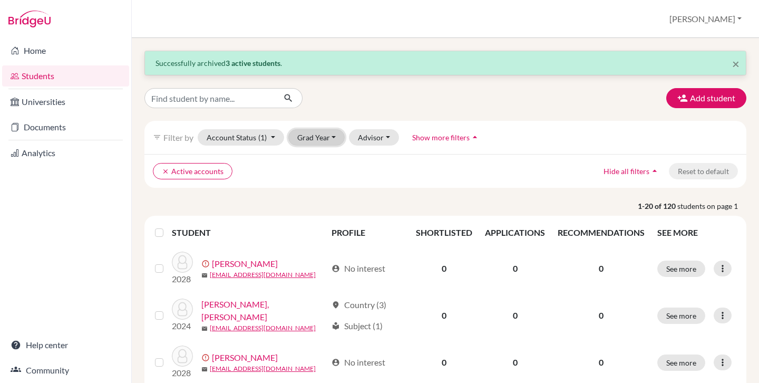
click at [324, 136] on button "Grad Year" at bounding box center [316, 137] width 57 height 16
click at [324, 154] on div "2028" at bounding box center [319, 159] width 37 height 13
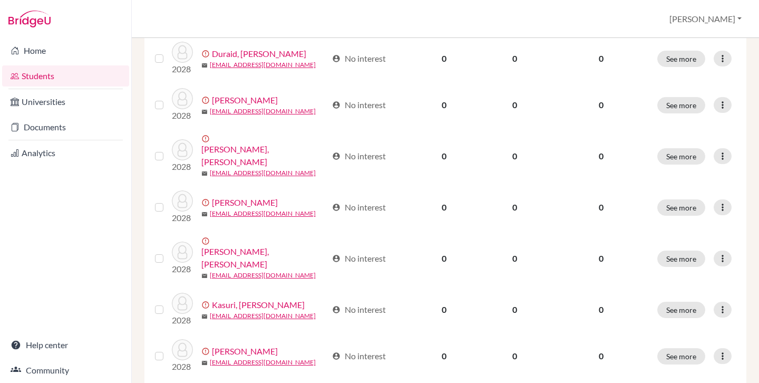
scroll to position [396, 0]
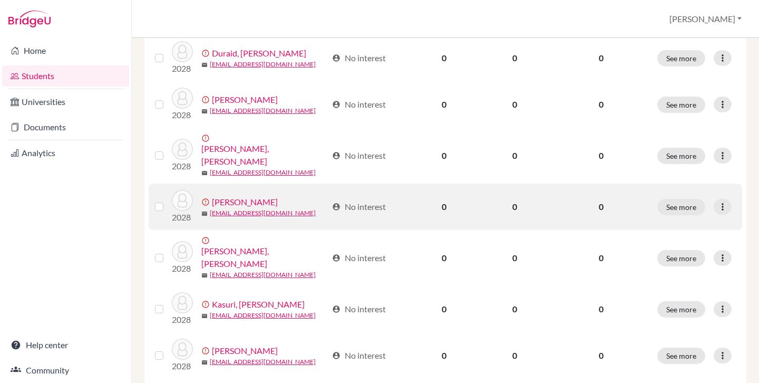
click at [168, 200] on label at bounding box center [168, 200] width 0 height 0
click at [0, 0] on input "checkbox" at bounding box center [0, 0] width 0 height 0
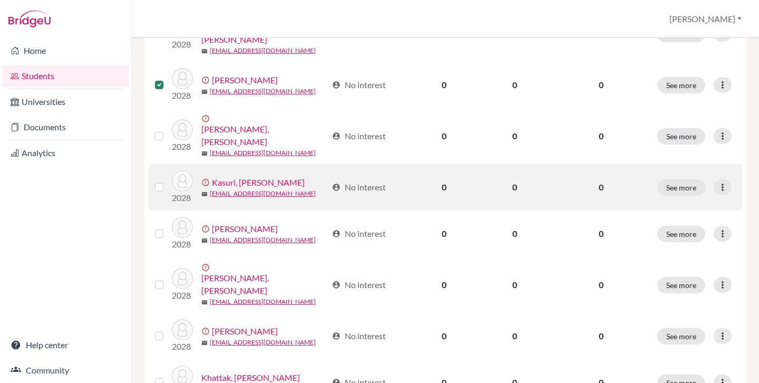
scroll to position [554, 0]
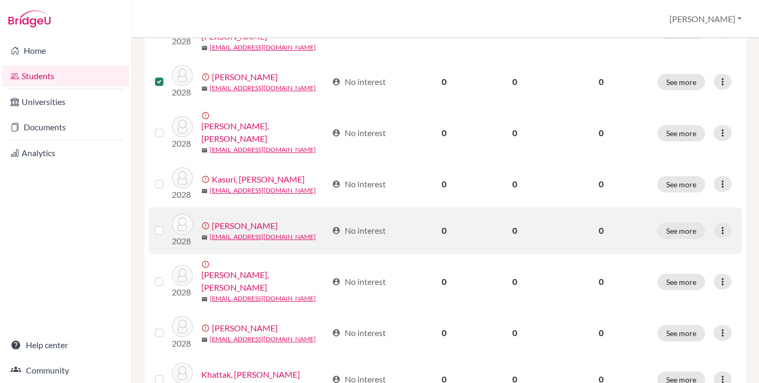
click at [168, 224] on label at bounding box center [168, 224] width 0 height 0
click at [0, 0] on input "checkbox" at bounding box center [0, 0] width 0 height 0
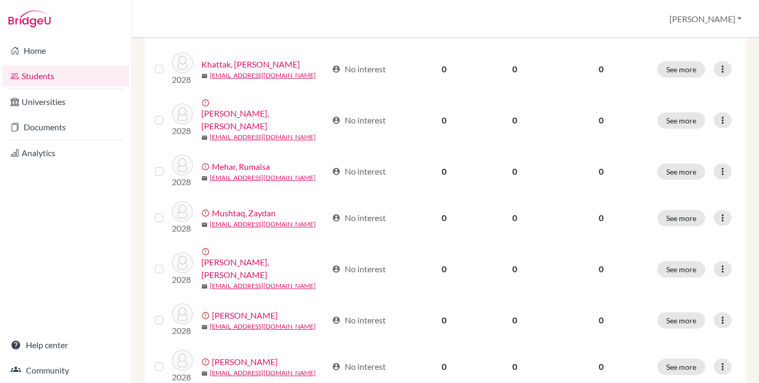
scroll to position [865, 0]
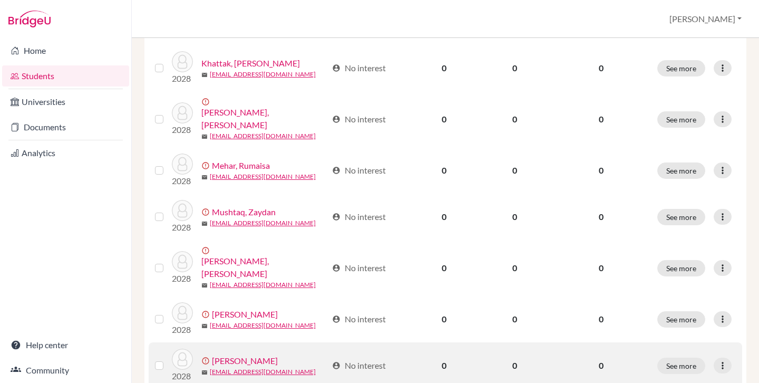
click at [168, 359] on label at bounding box center [168, 359] width 0 height 0
click at [0, 0] on input "checkbox" at bounding box center [0, 0] width 0 height 0
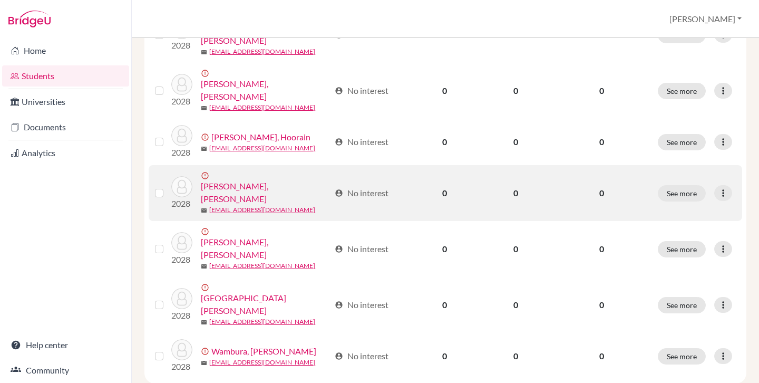
scroll to position [514, 0]
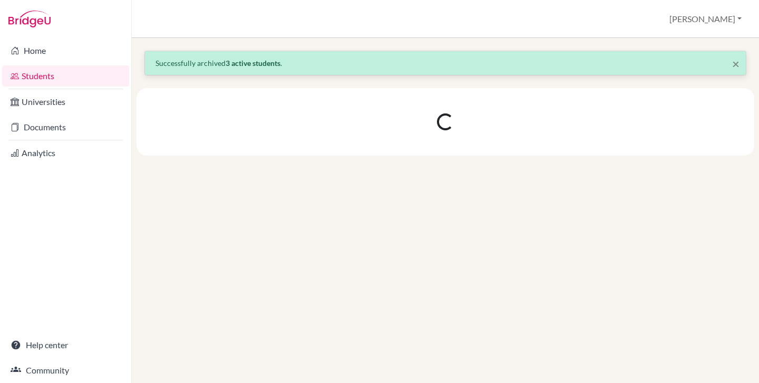
scroll to position [0, 0]
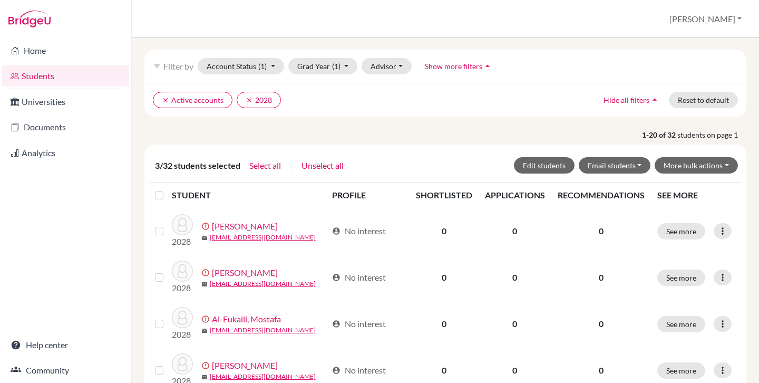
scroll to position [68, 0]
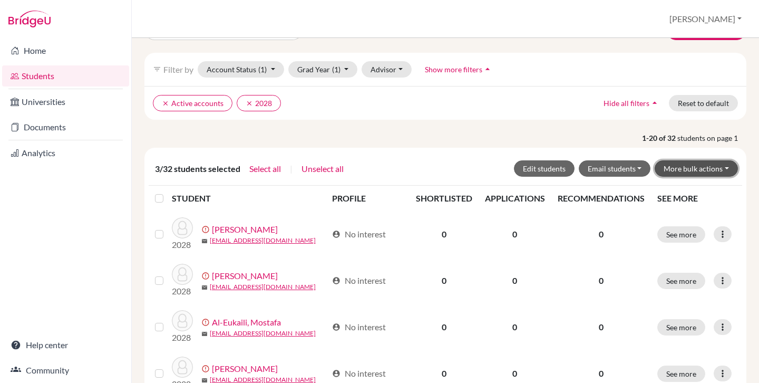
click at [698, 163] on button "More bulk actions" at bounding box center [696, 168] width 83 height 16
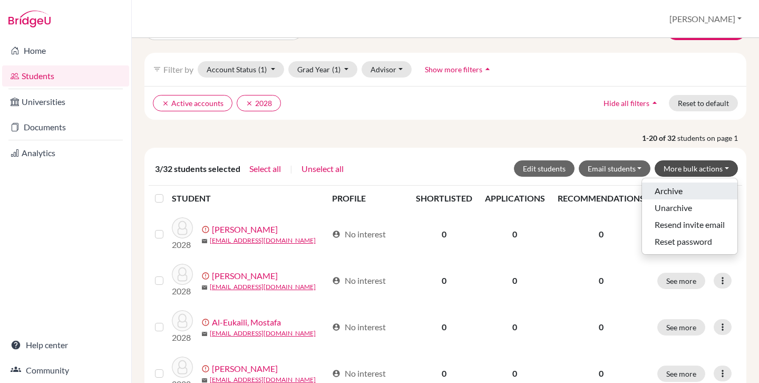
click at [663, 189] on button "Archive" at bounding box center [689, 190] width 95 height 17
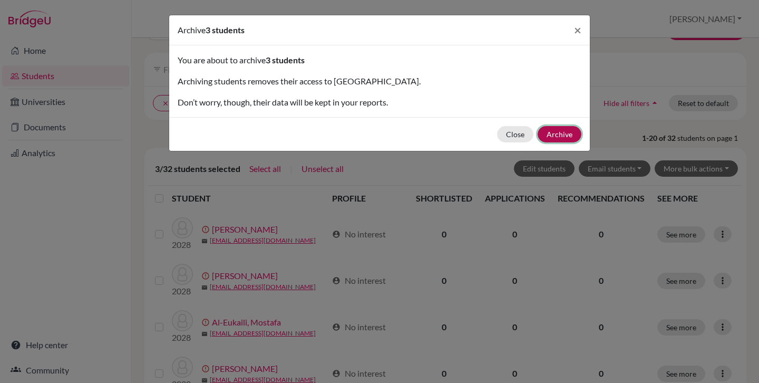
click at [565, 132] on button "Archive" at bounding box center [560, 134] width 44 height 16
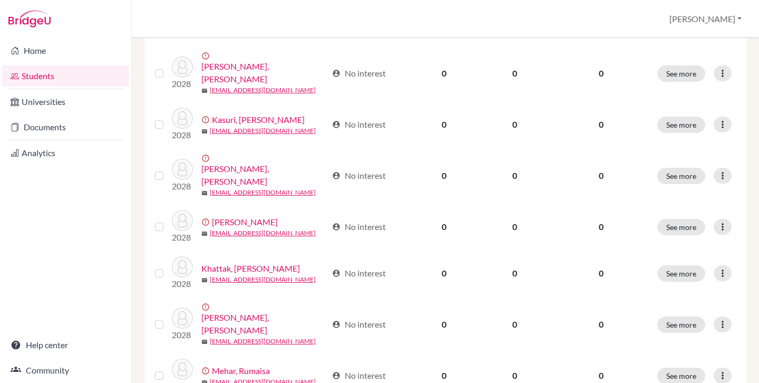
scroll to position [861, 0]
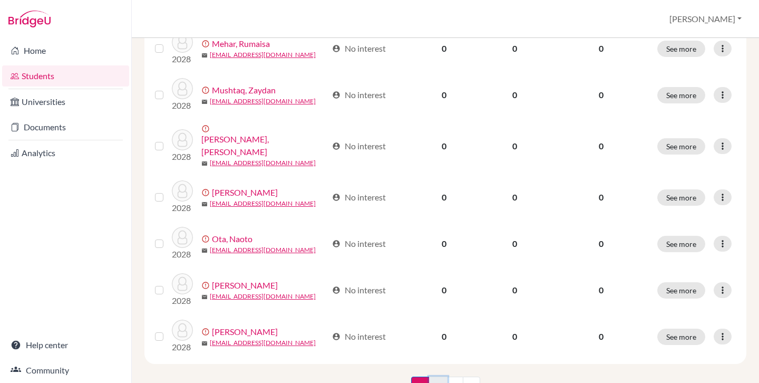
click at [438, 376] on link "2" at bounding box center [438, 386] width 18 height 20
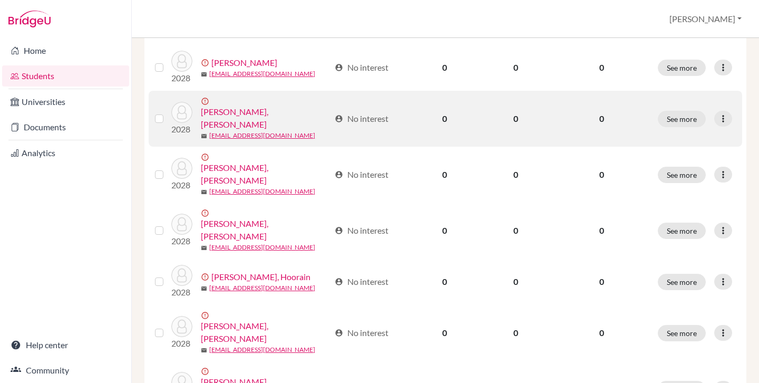
scroll to position [202, 0]
click at [168, 111] on label at bounding box center [168, 111] width 0 height 0
click at [0, 0] on input "checkbox" at bounding box center [0, 0] width 0 height 0
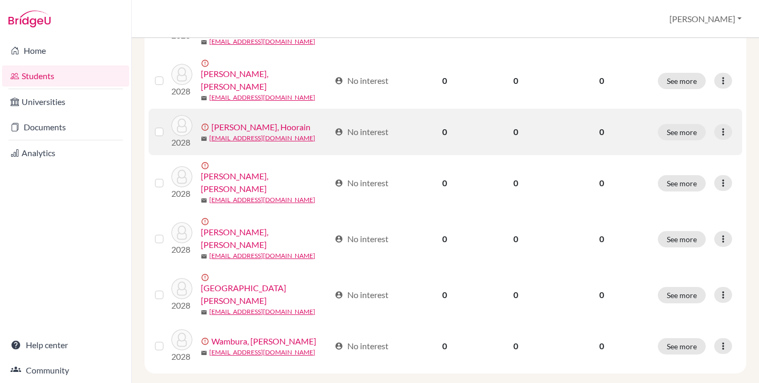
scroll to position [387, 0]
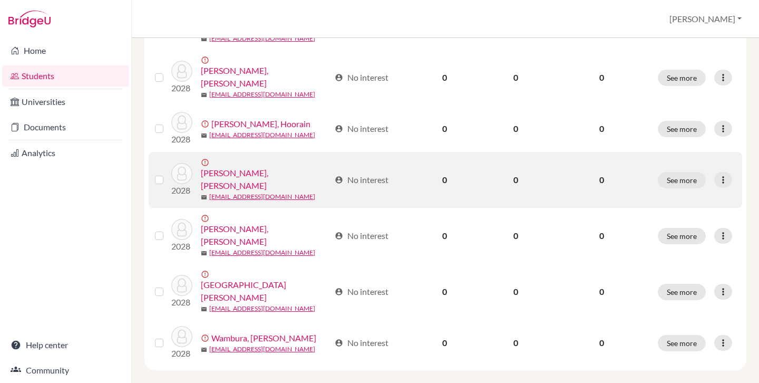
click at [168, 173] on label at bounding box center [168, 173] width 0 height 0
click at [0, 0] on input "checkbox" at bounding box center [0, 0] width 0 height 0
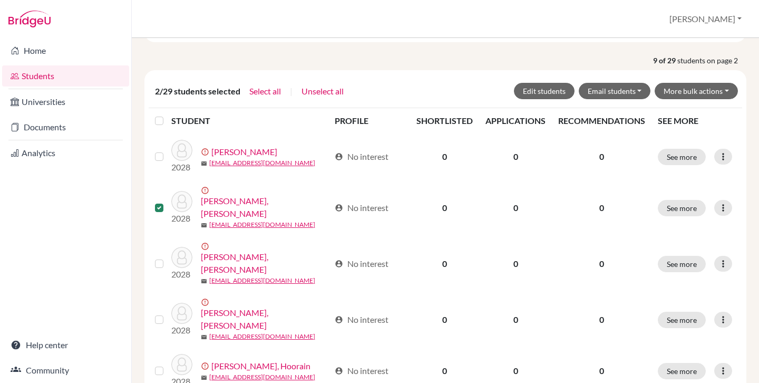
scroll to position [134, 0]
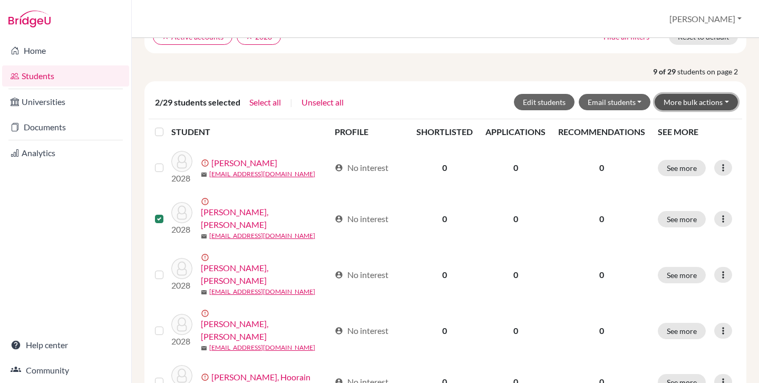
click at [692, 109] on button "More bulk actions" at bounding box center [696, 102] width 83 height 16
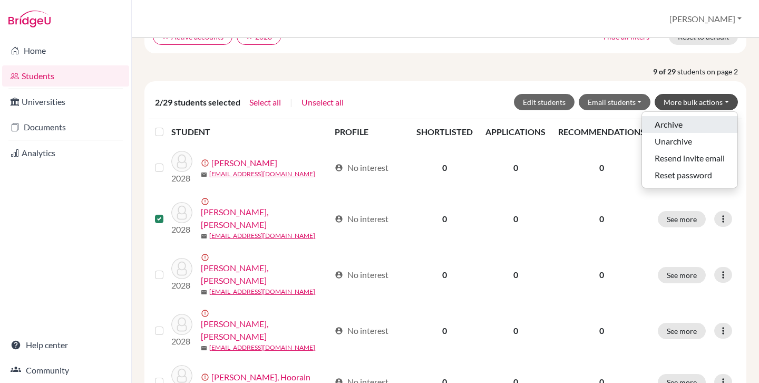
click at [675, 125] on button "Archive" at bounding box center [689, 124] width 95 height 17
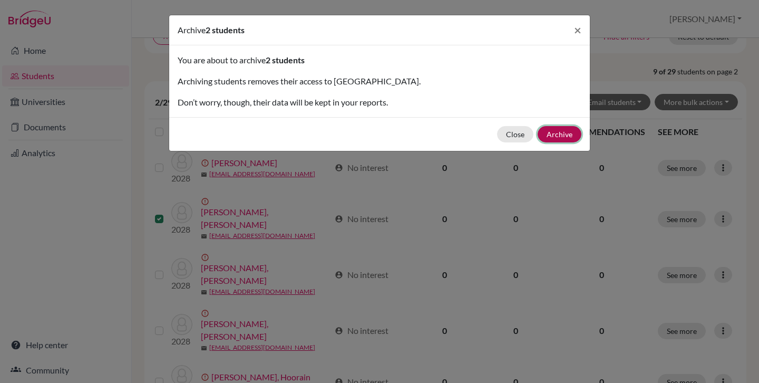
click at [544, 136] on button "Archive" at bounding box center [560, 134] width 44 height 16
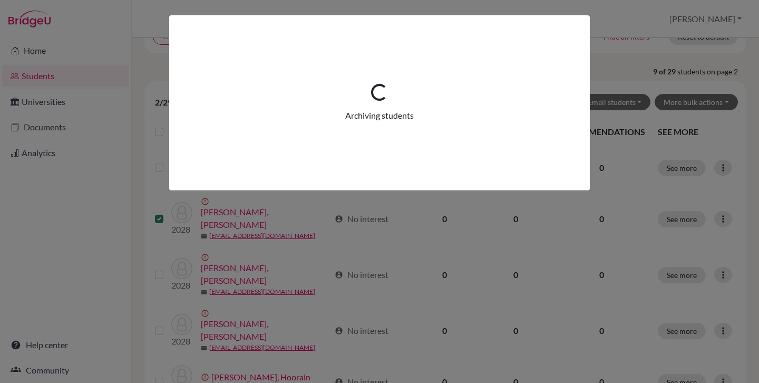
scroll to position [0, 0]
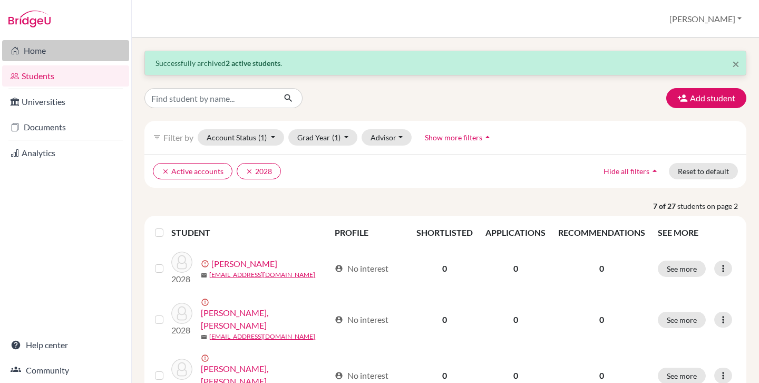
click at [66, 55] on link "Home" at bounding box center [65, 50] width 127 height 21
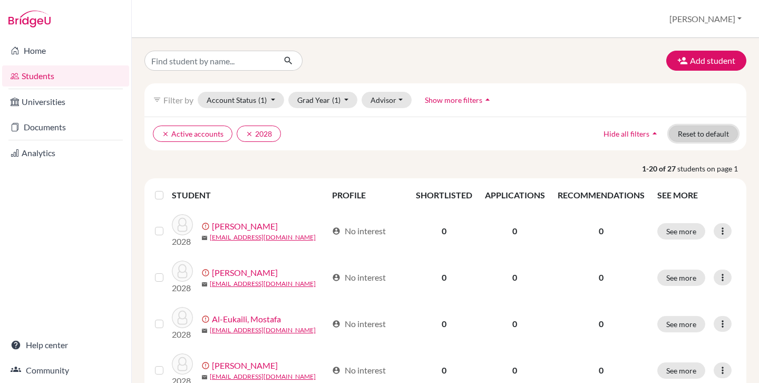
click at [702, 137] on button "Reset to default" at bounding box center [703, 133] width 69 height 16
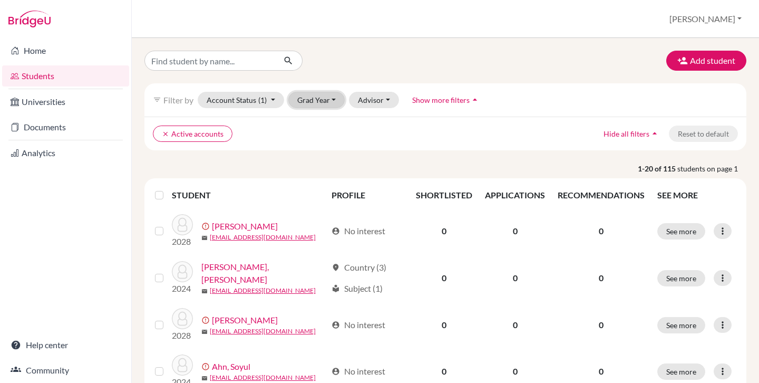
click at [319, 104] on button "Grad Year" at bounding box center [316, 100] width 57 height 16
click at [307, 152] on span "2026" at bounding box center [310, 156] width 19 height 13
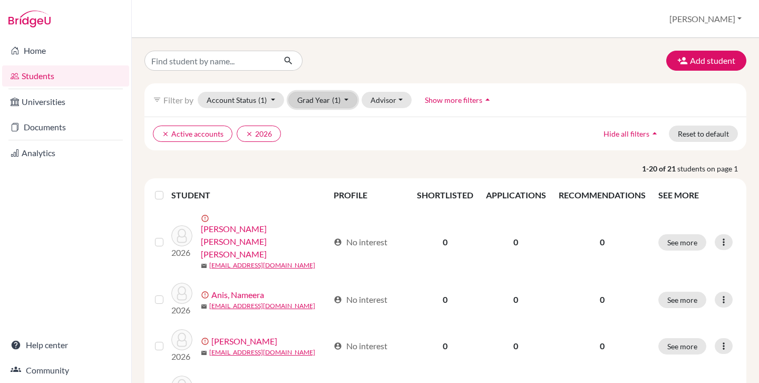
click at [316, 97] on button "Grad Year (1)" at bounding box center [323, 100] width 70 height 16
click at [318, 134] on span "2027" at bounding box center [310, 139] width 19 height 13
click at [330, 97] on button "Grad Year (2)" at bounding box center [323, 100] width 70 height 16
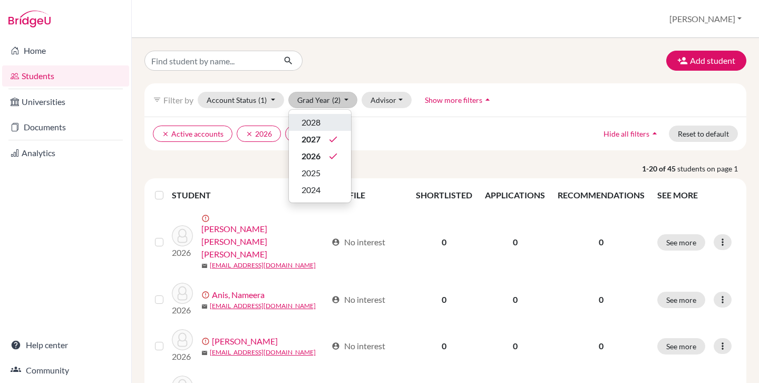
click at [330, 128] on div "2028" at bounding box center [319, 122] width 37 height 13
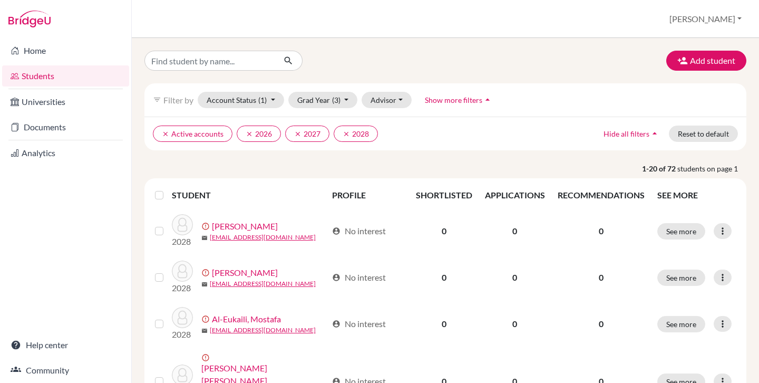
click at [168, 189] on label at bounding box center [168, 189] width 0 height 0
click at [0, 0] on input "checkbox" at bounding box center [0, 0] width 0 height 0
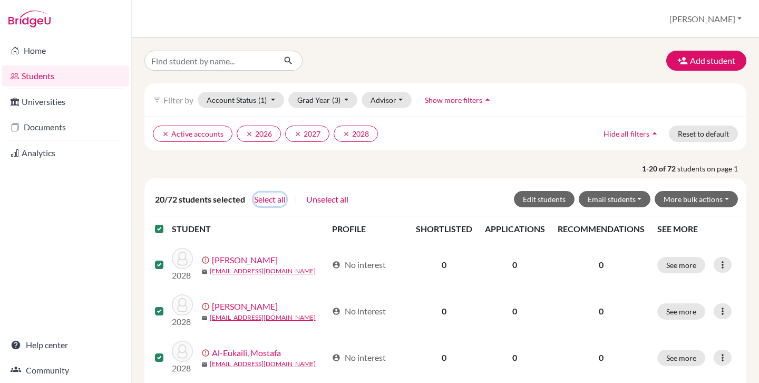
click at [271, 199] on button "Select all" at bounding box center [269, 199] width 33 height 14
click at [555, 199] on button "Edit students" at bounding box center [544, 199] width 61 height 16
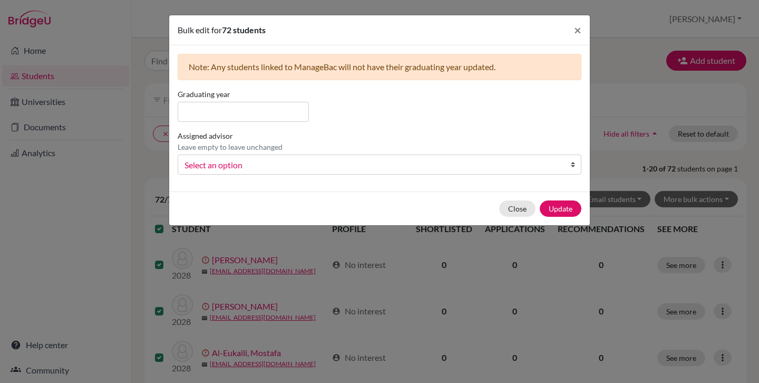
click at [320, 163] on span "Select an option" at bounding box center [372, 165] width 376 height 14
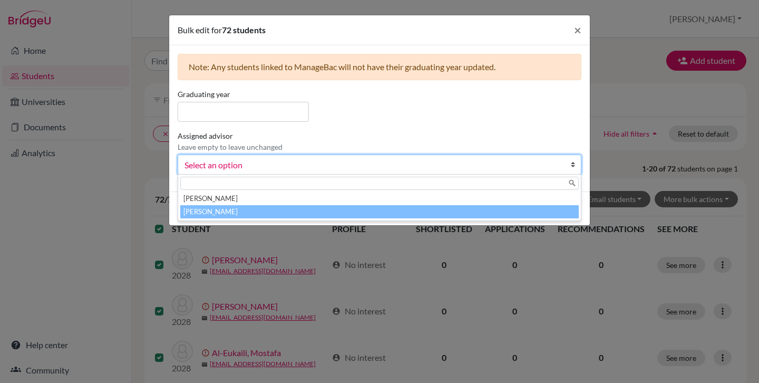
click at [259, 211] on li "[PERSON_NAME]" at bounding box center [379, 211] width 398 height 13
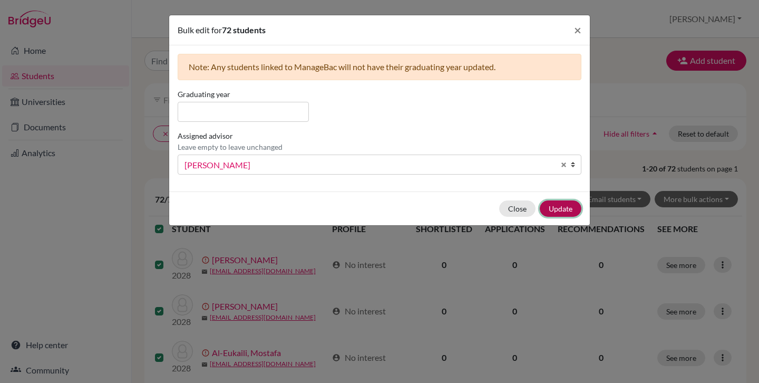
click at [560, 208] on button "Update" at bounding box center [561, 208] width 42 height 16
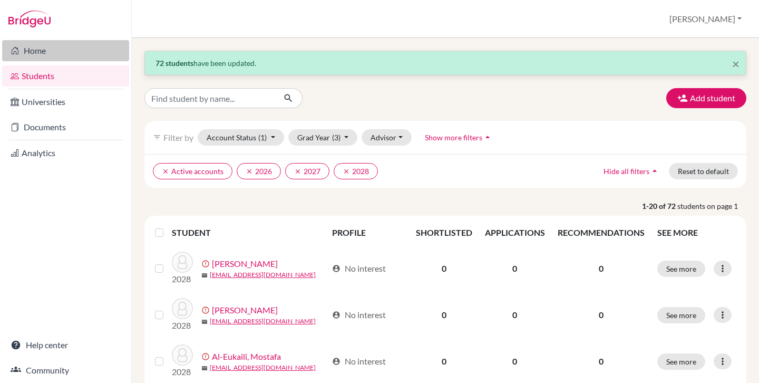
click at [64, 60] on link "Home" at bounding box center [65, 50] width 127 height 21
